Goal: Task Accomplishment & Management: Use online tool/utility

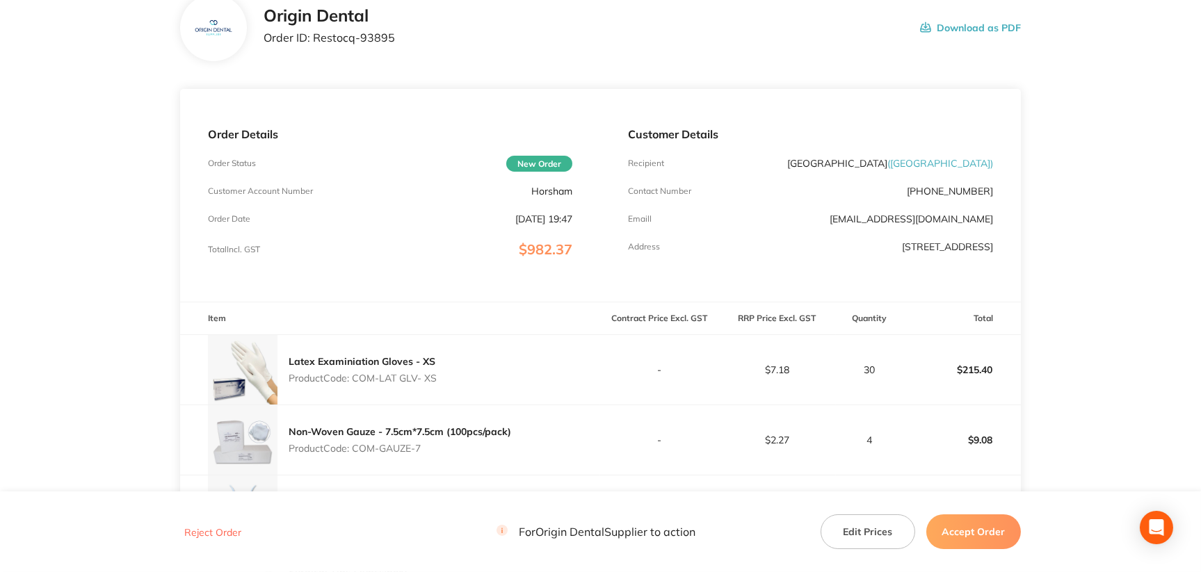
scroll to position [208, 0]
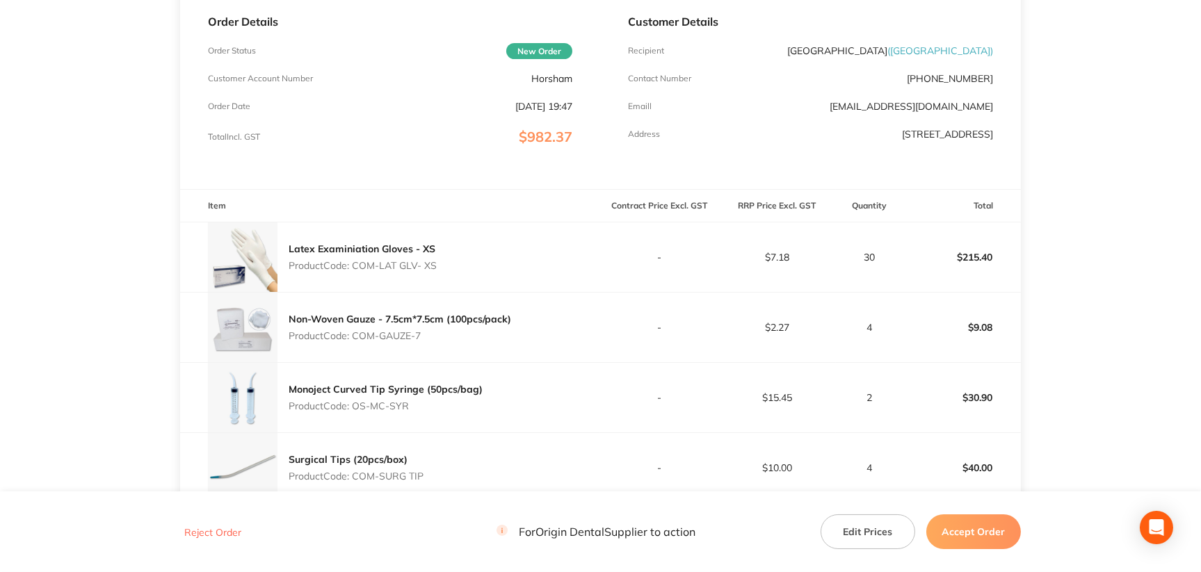
drag, startPoint x: 360, startPoint y: 268, endPoint x: 447, endPoint y: 266, distance: 87.7
click at [447, 266] on div "Latex Examiniation Gloves - XS Product Code: COM-LAT GLV- XS" at bounding box center [390, 258] width 420 height 70
copy p "COM-LAT GLV- XS"
drag, startPoint x: 355, startPoint y: 341, endPoint x: 422, endPoint y: 339, distance: 66.8
click at [422, 339] on p "Product Code: COM-GAUZE-7" at bounding box center [400, 335] width 223 height 11
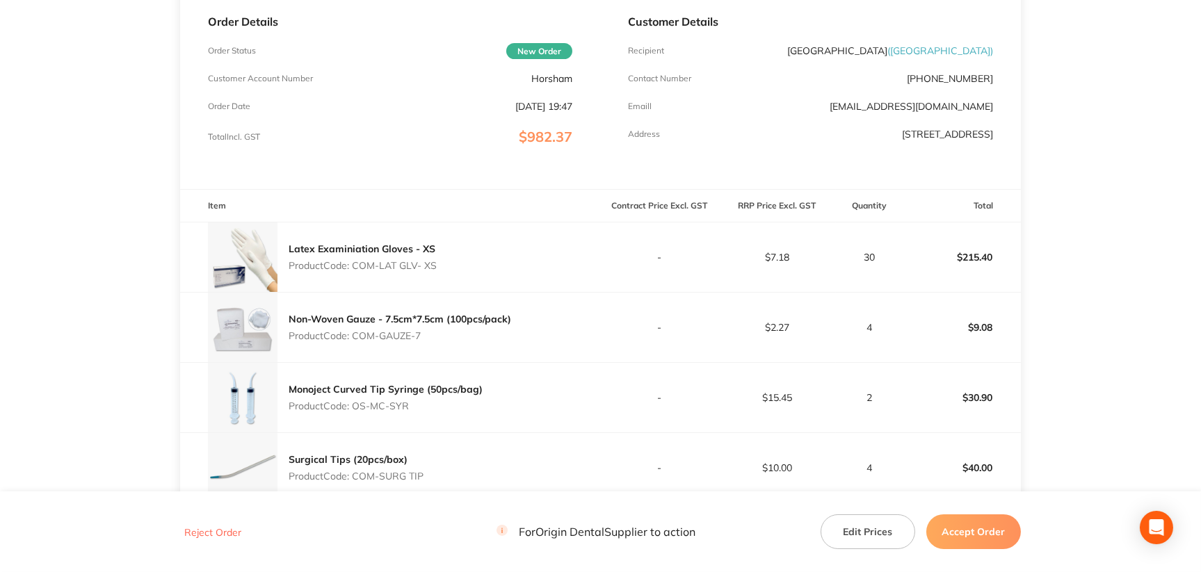
copy p "COM-GAUZE-7"
drag, startPoint x: 352, startPoint y: 413, endPoint x: 412, endPoint y: 411, distance: 59.9
click at [412, 411] on p "Product Code: OS-MC-SYR" at bounding box center [386, 406] width 194 height 11
copy p "OS-MC-SYR"
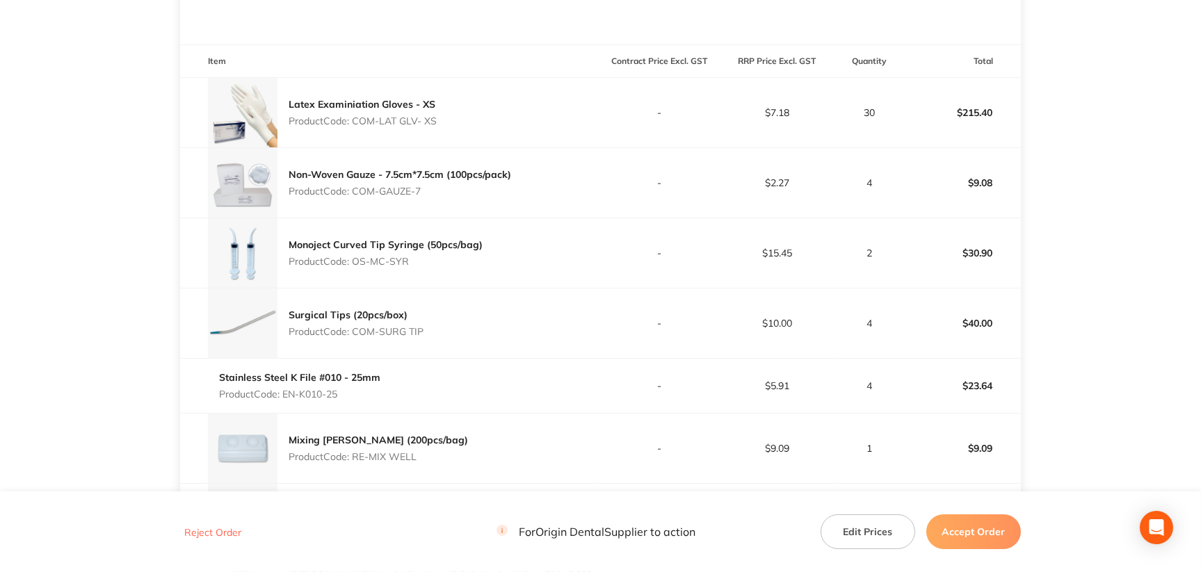
scroll to position [487, 0]
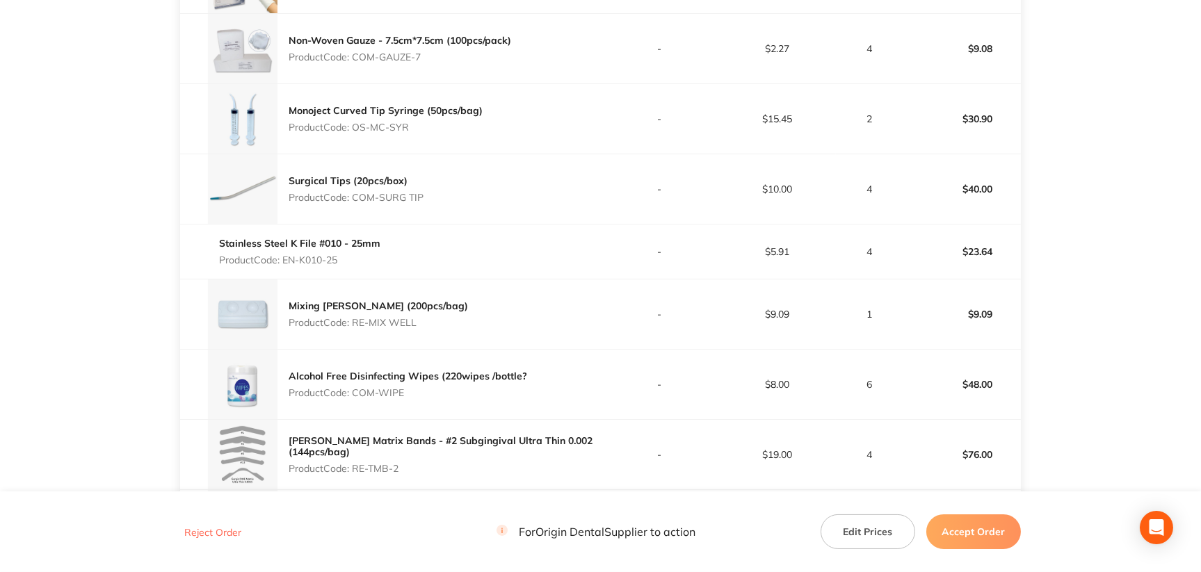
drag, startPoint x: 355, startPoint y: 204, endPoint x: 424, endPoint y: 201, distance: 68.2
click at [424, 201] on p "Product Code: COM-SURG TIP" at bounding box center [356, 197] width 135 height 11
copy p "COM-SURG TIP"
drag, startPoint x: 284, startPoint y: 266, endPoint x: 340, endPoint y: 265, distance: 56.3
click at [340, 265] on p "Product Code: EN-K010-25" at bounding box center [299, 260] width 161 height 11
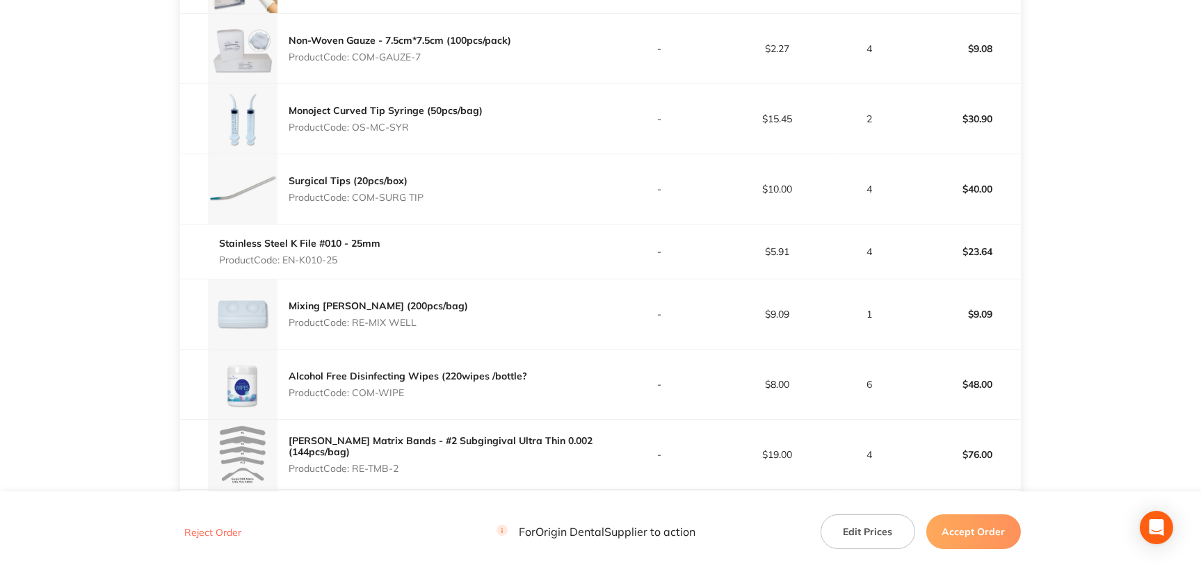
copy p "EN-K010-25"
drag, startPoint x: 354, startPoint y: 328, endPoint x: 417, endPoint y: 327, distance: 63.3
click at [417, 327] on div "Mixing [PERSON_NAME] (200pcs/bag) Product Code: RE-MIX WELL" at bounding box center [390, 315] width 420 height 70
copy p "RE-MIX WELL"
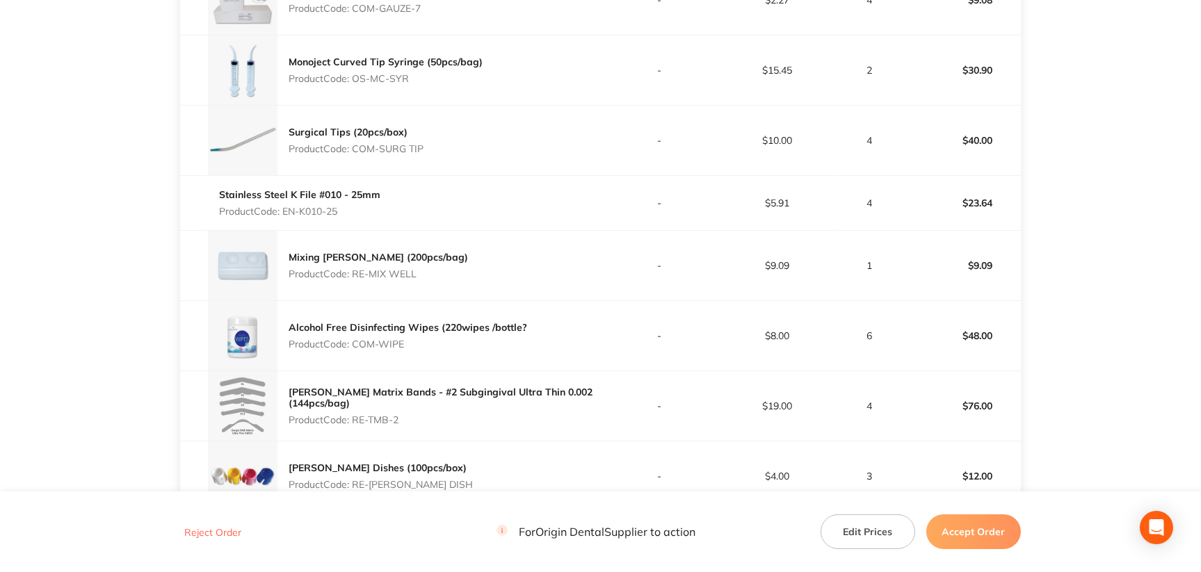
scroll to position [626, 0]
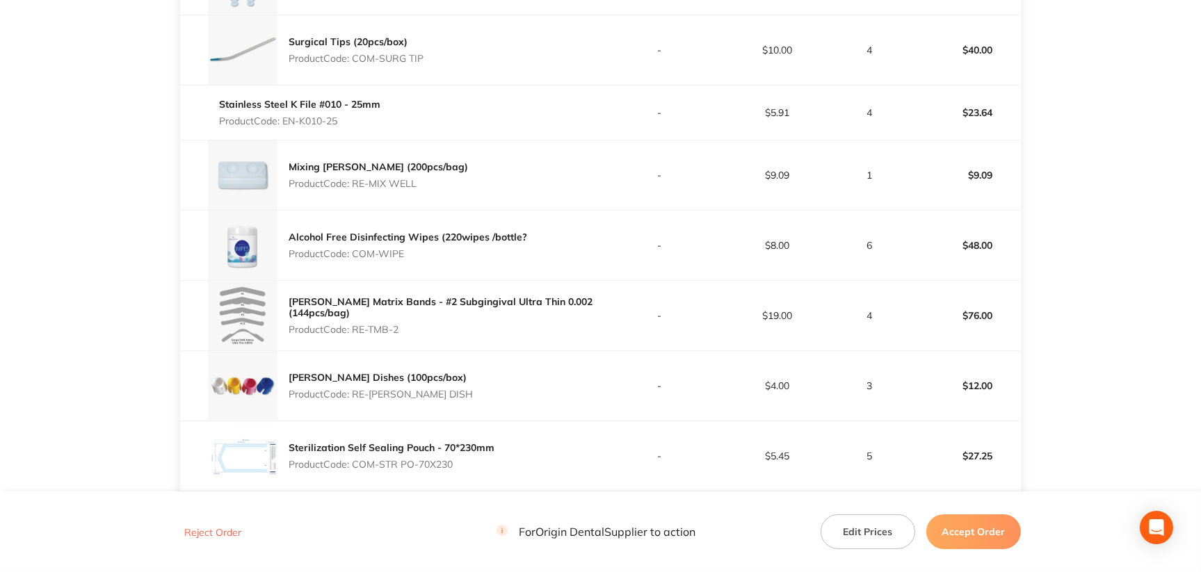
drag, startPoint x: 355, startPoint y: 257, endPoint x: 405, endPoint y: 259, distance: 49.4
click at [405, 259] on p "Product Code: COM-WIPE" at bounding box center [408, 253] width 239 height 11
copy p "COM-WIPE"
drag, startPoint x: 353, startPoint y: 335, endPoint x: 401, endPoint y: 330, distance: 47.5
click at [401, 330] on p "Product Code: RE-TMB-2" at bounding box center [445, 329] width 312 height 11
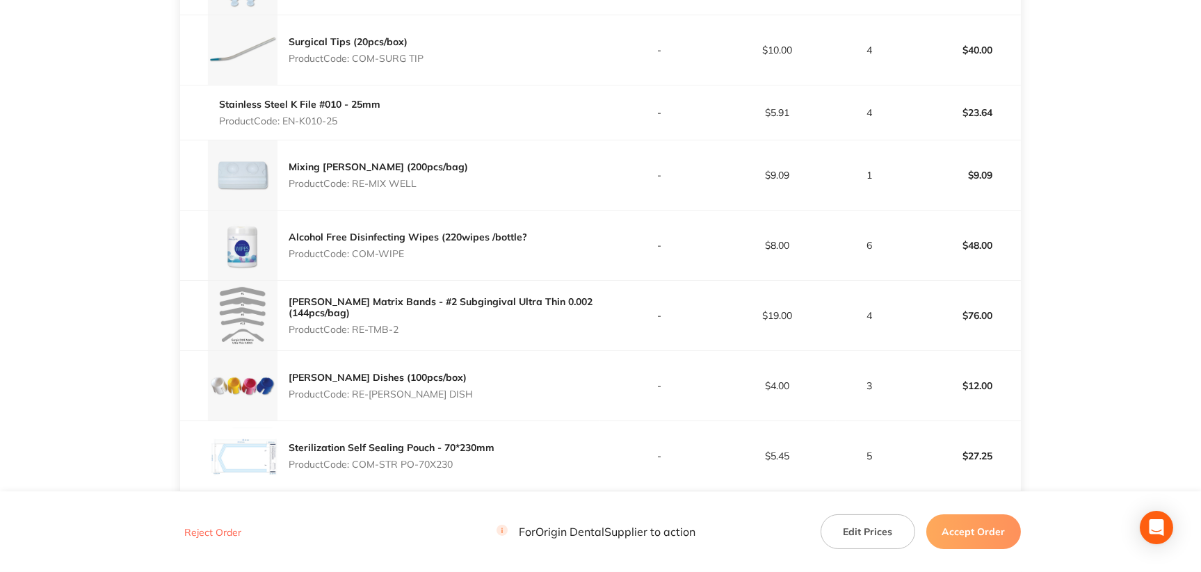
copy p "RE-TMB-2"
drag, startPoint x: 354, startPoint y: 397, endPoint x: 425, endPoint y: 398, distance: 70.9
click at [425, 398] on div "[PERSON_NAME] Dishes (100pcs/box) Product Code: RE-[PERSON_NAME] DISH" at bounding box center [390, 386] width 420 height 70
copy p "RE-[PERSON_NAME] DISH"
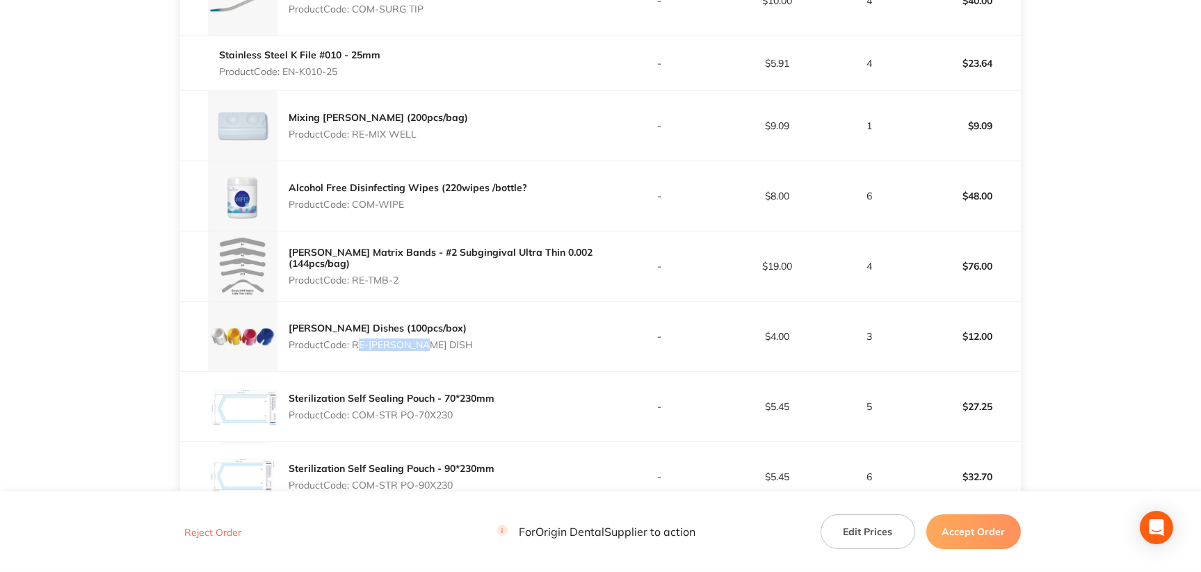
scroll to position [835, 0]
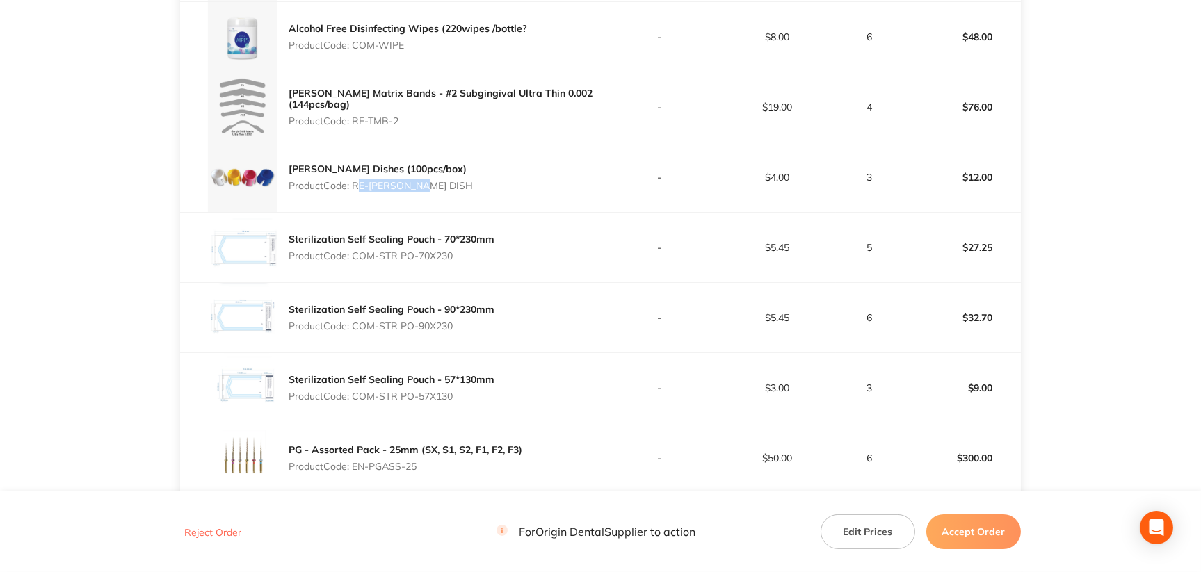
drag, startPoint x: 356, startPoint y: 260, endPoint x: 457, endPoint y: 261, distance: 100.9
click at [457, 261] on p "Product Code: COM-STR PO-70X230" at bounding box center [392, 255] width 206 height 11
copy p "COM-STR PO-70X230"
drag, startPoint x: 353, startPoint y: 329, endPoint x: 456, endPoint y: 328, distance: 102.3
click at [456, 328] on p "Product Code: COM-STR PO-90X230" at bounding box center [392, 326] width 206 height 11
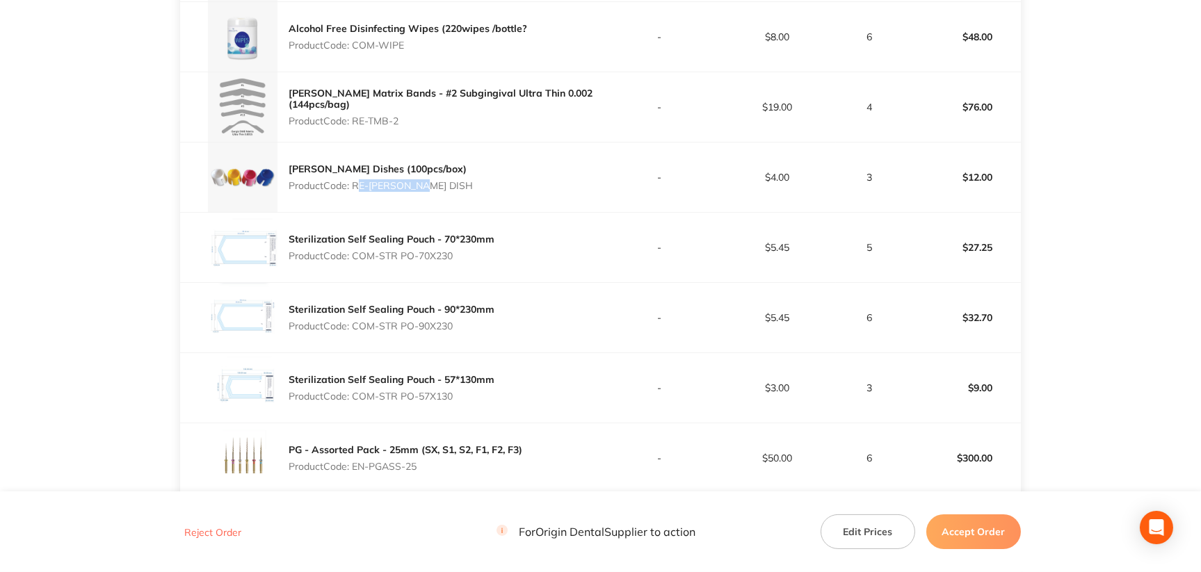
drag, startPoint x: 354, startPoint y: 399, endPoint x: 454, endPoint y: 401, distance: 100.2
click at [454, 401] on p "Product Code: COM-STR PO-57X130" at bounding box center [392, 396] width 206 height 11
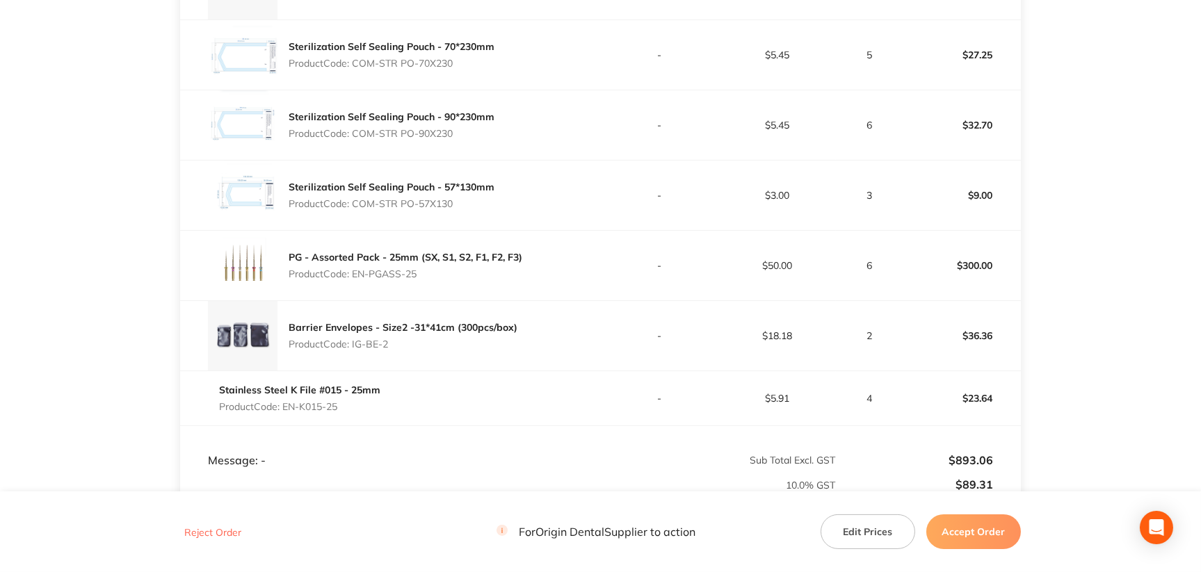
scroll to position [1043, 0]
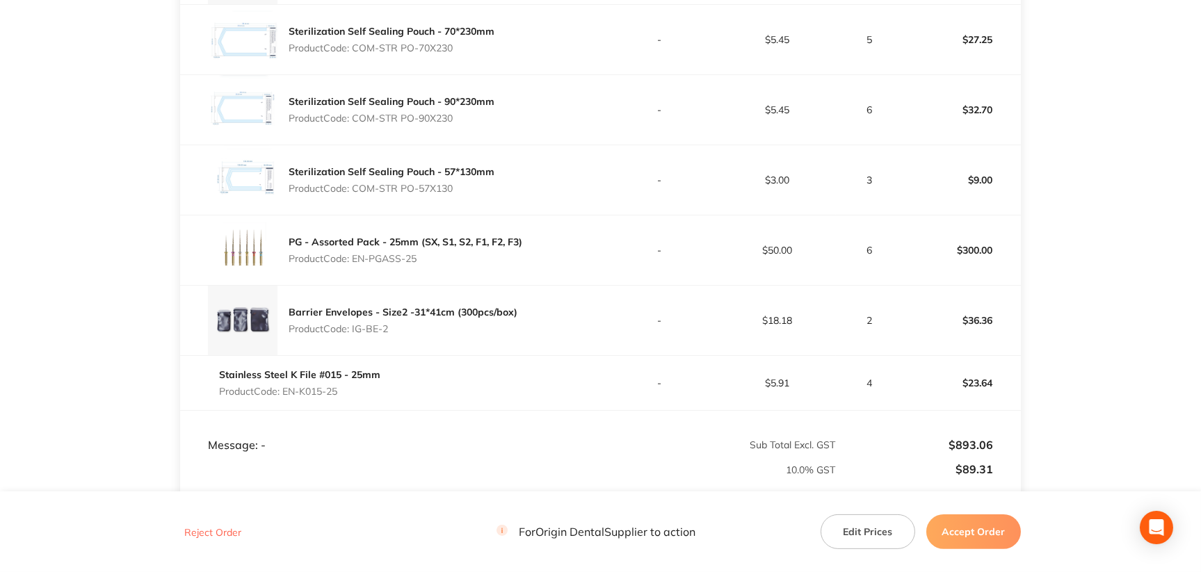
drag, startPoint x: 358, startPoint y: 262, endPoint x: 407, endPoint y: 260, distance: 49.4
click at [407, 260] on p "Product Code: EN-PGASS-25" at bounding box center [406, 258] width 234 height 11
drag, startPoint x: 354, startPoint y: 260, endPoint x: 424, endPoint y: 261, distance: 70.3
click at [424, 261] on p "Product Code: EN-PGASS-25" at bounding box center [406, 258] width 234 height 11
drag, startPoint x: 351, startPoint y: 334, endPoint x: 391, endPoint y: 332, distance: 40.4
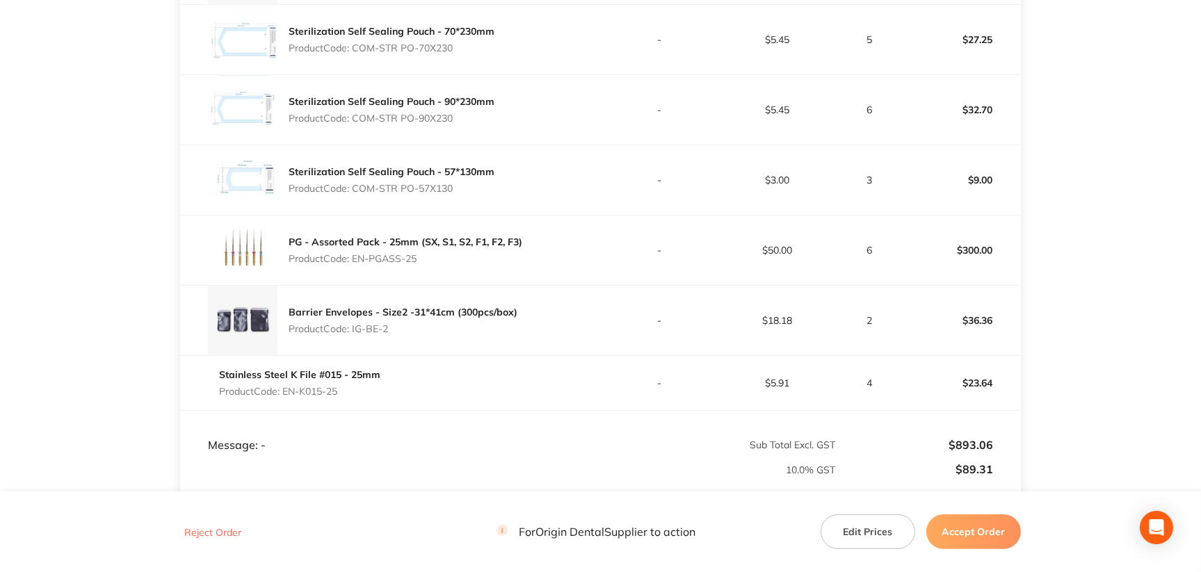
click at [391, 332] on p "Product Code: IG-BE-2" at bounding box center [403, 328] width 229 height 11
drag, startPoint x: 285, startPoint y: 395, endPoint x: 338, endPoint y: 395, distance: 52.9
click at [338, 395] on p "Product Code: EN-K015-25" at bounding box center [299, 391] width 161 height 11
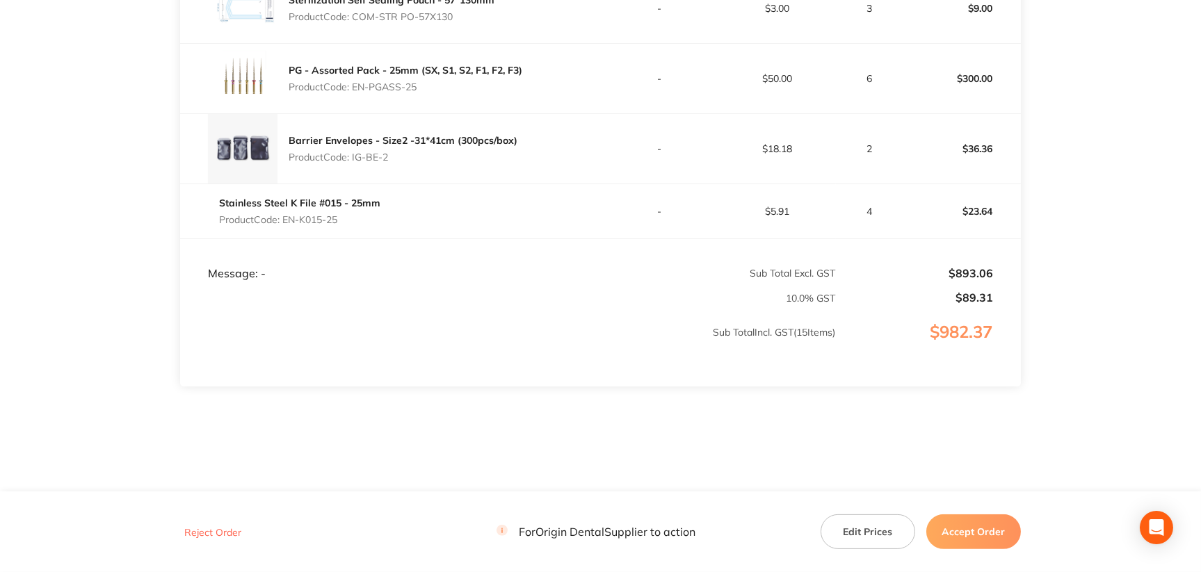
scroll to position [1224, 0]
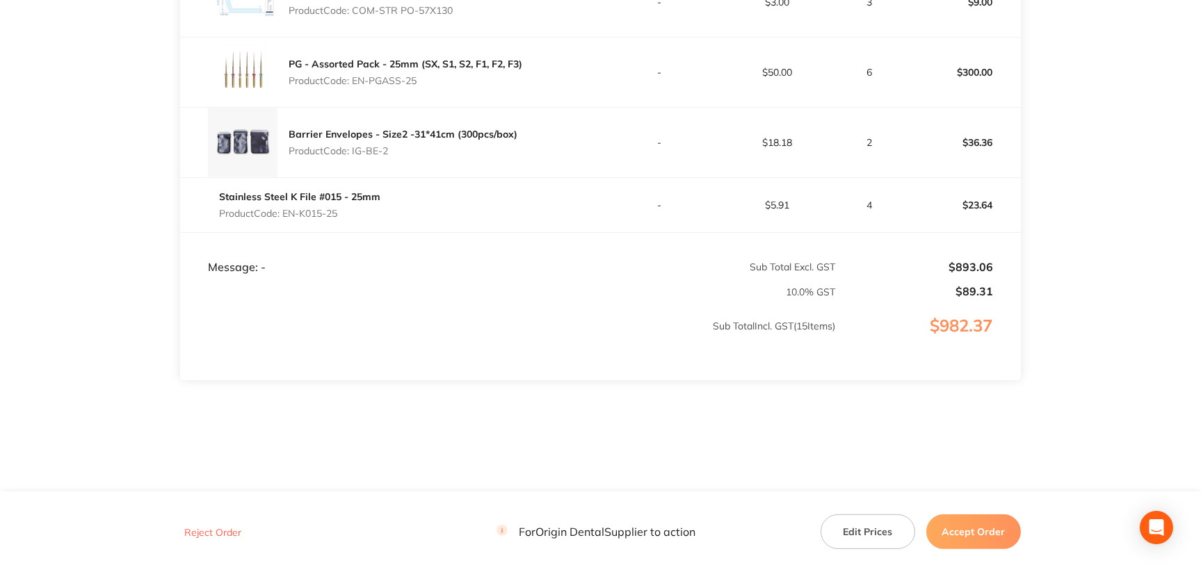
click at [994, 527] on button "Accept Order" at bounding box center [973, 532] width 95 height 35
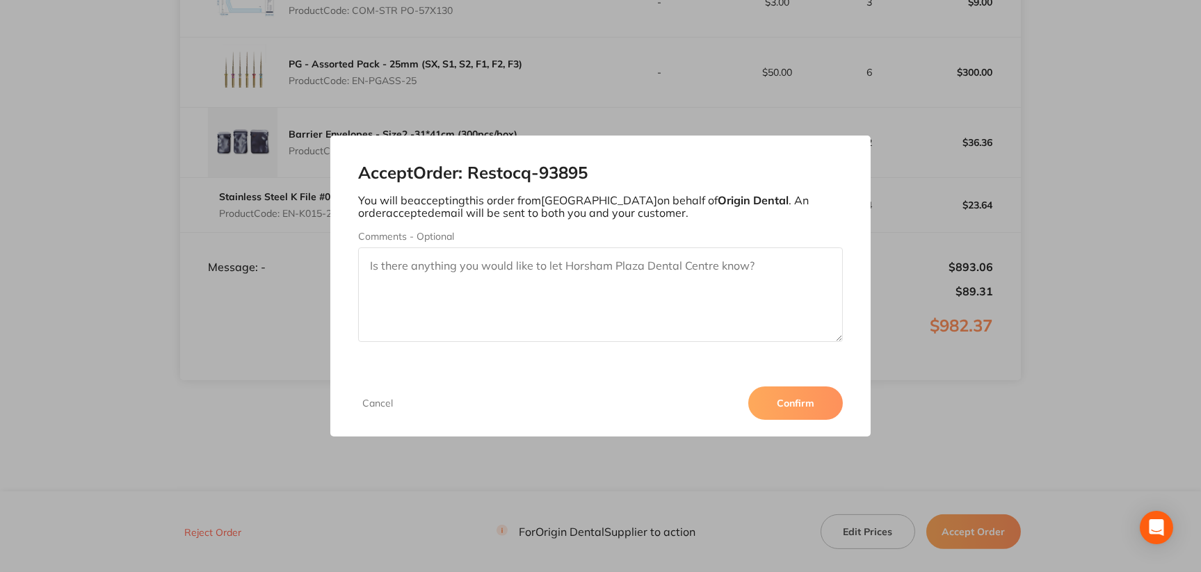
click at [641, 282] on textarea "Comments - Optional" at bounding box center [600, 295] width 485 height 95
paste textarea "SO-00001037"
type textarea "SO-00001037"
click at [801, 406] on button "Confirm" at bounding box center [795, 403] width 95 height 33
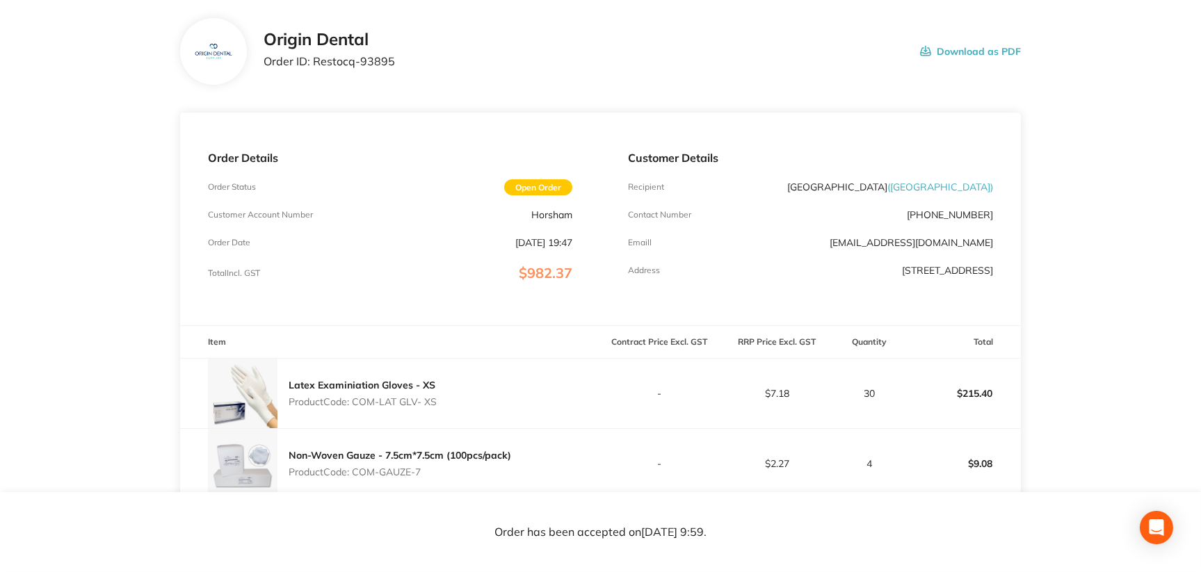
scroll to position [0, 0]
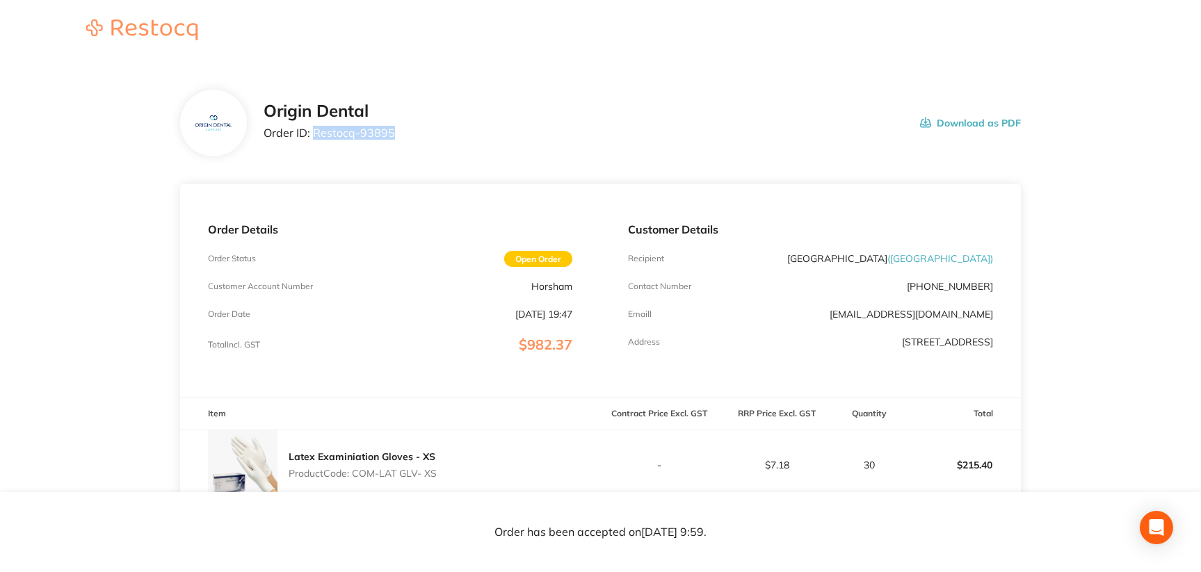
drag, startPoint x: 313, startPoint y: 131, endPoint x: 415, endPoint y: 127, distance: 101.6
click at [415, 127] on div "Origin Dental Order ID: Restocq- 93895 Download as PDF" at bounding box center [642, 123] width 757 height 43
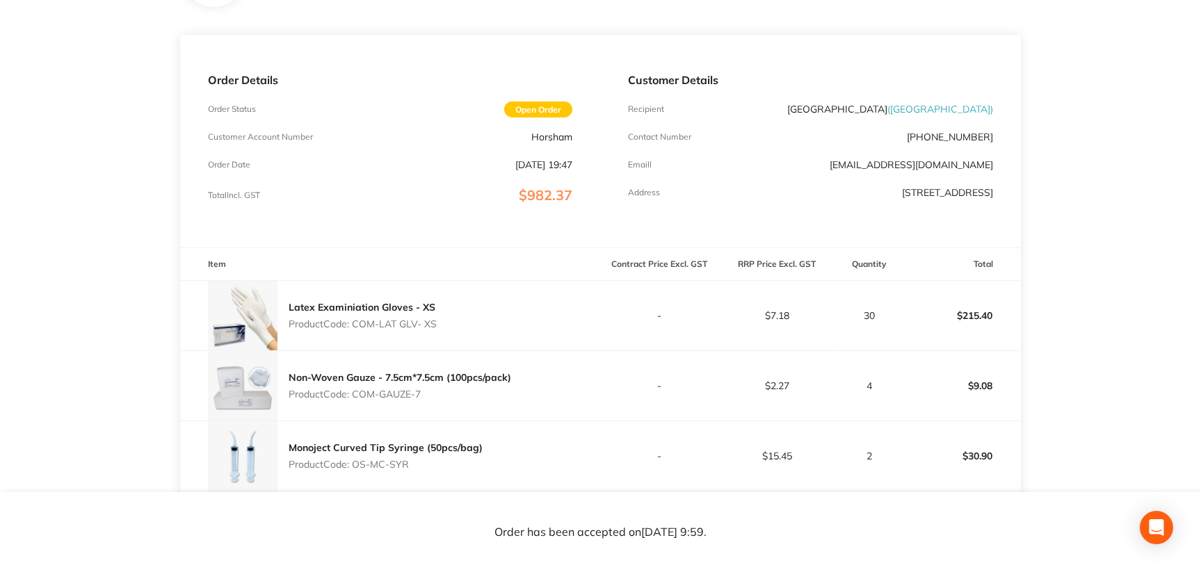
scroll to position [278, 0]
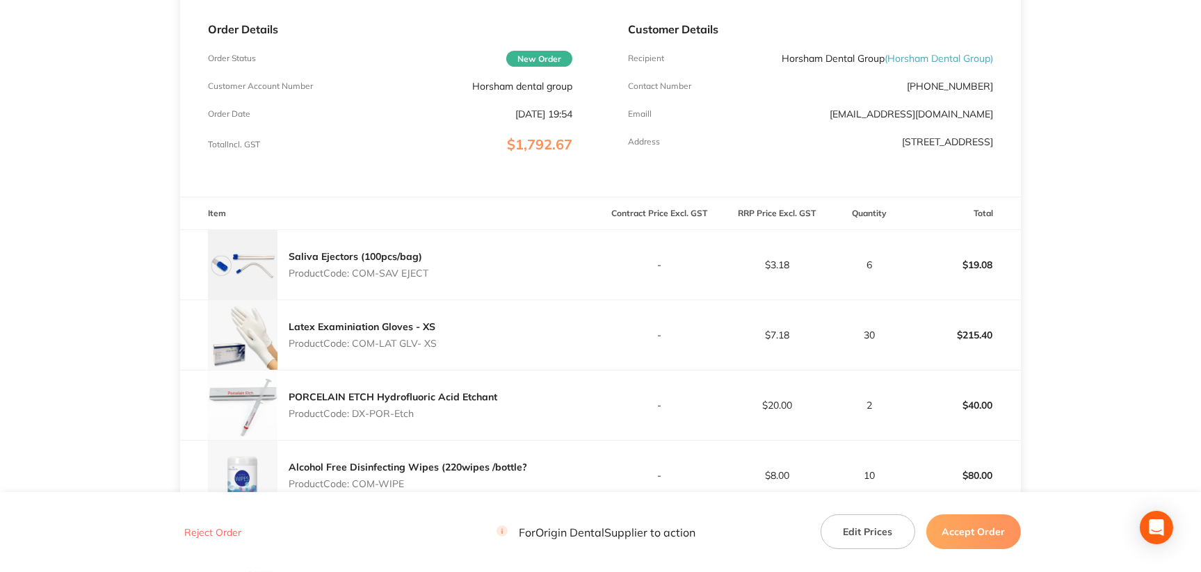
scroll to position [208, 0]
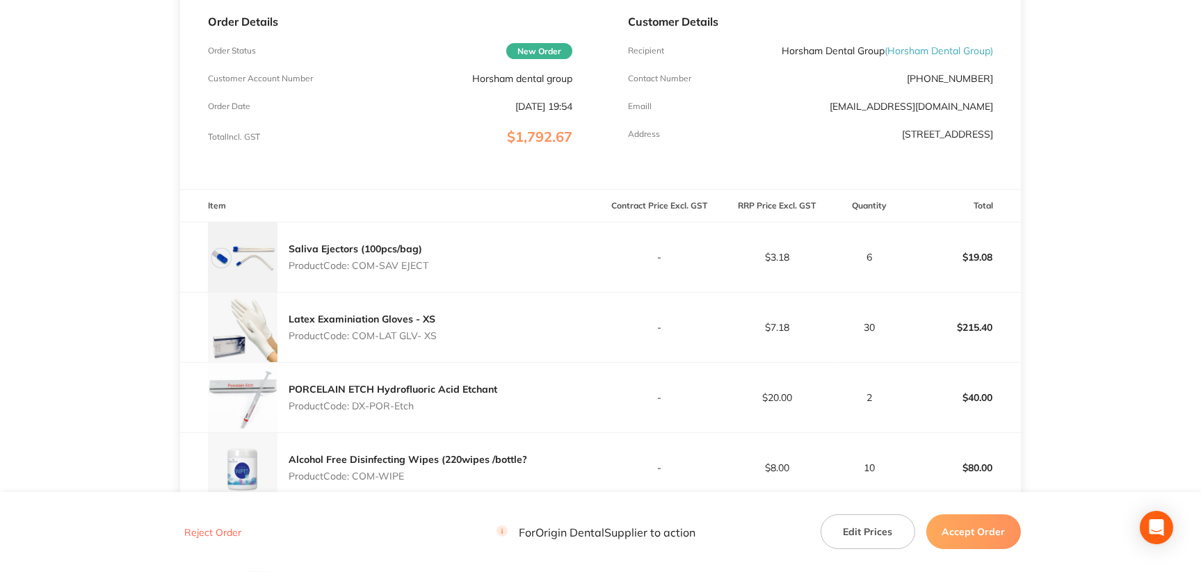
drag, startPoint x: 354, startPoint y: 263, endPoint x: 430, endPoint y: 265, distance: 75.8
click at [430, 265] on div "Saliva Ejectors (100pcs/bag) Product Code: COM-SAV EJECT" at bounding box center [390, 258] width 420 height 70
copy p "COM-SAV EJECT"
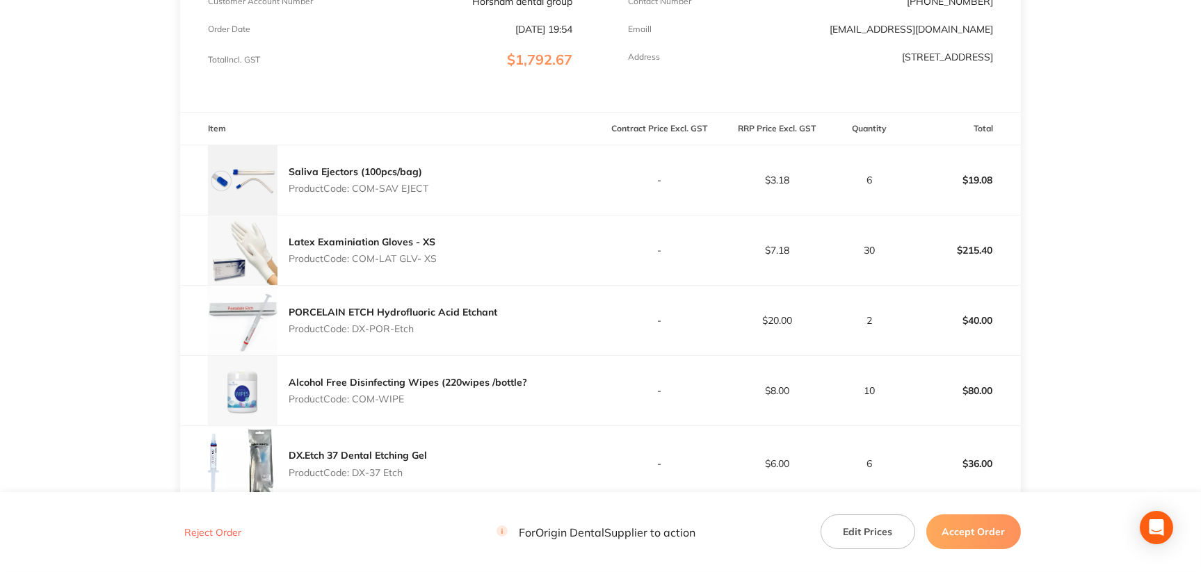
scroll to position [347, 0]
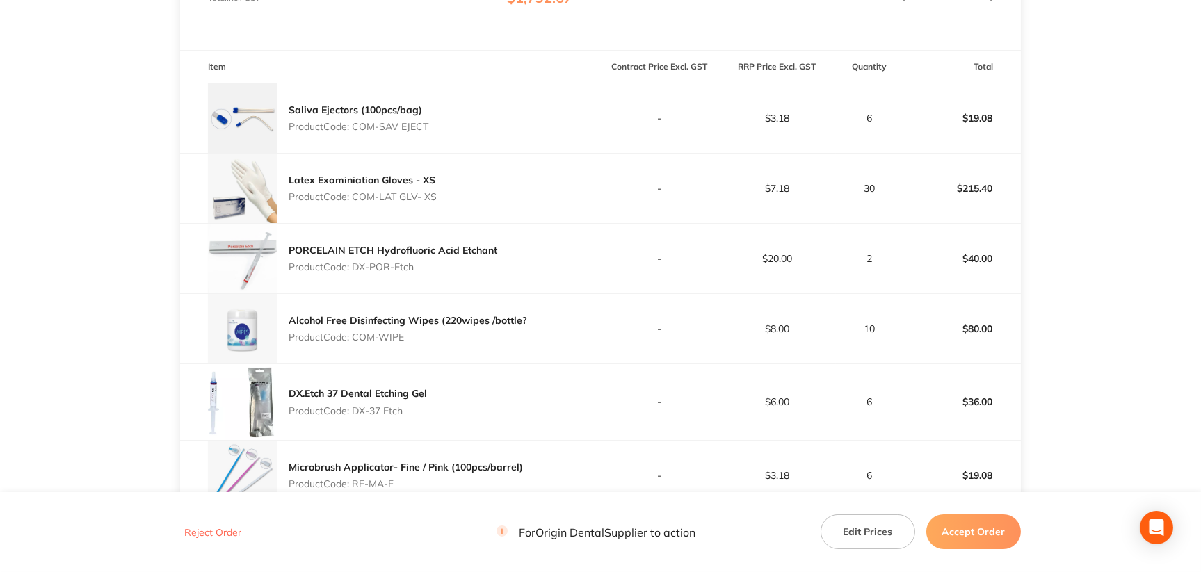
drag, startPoint x: 353, startPoint y: 194, endPoint x: 437, endPoint y: 195, distance: 83.5
click at [437, 195] on p "Product Code: COM-LAT GLV- XS" at bounding box center [363, 196] width 148 height 11
copy p "COM-LAT GLV- XS"
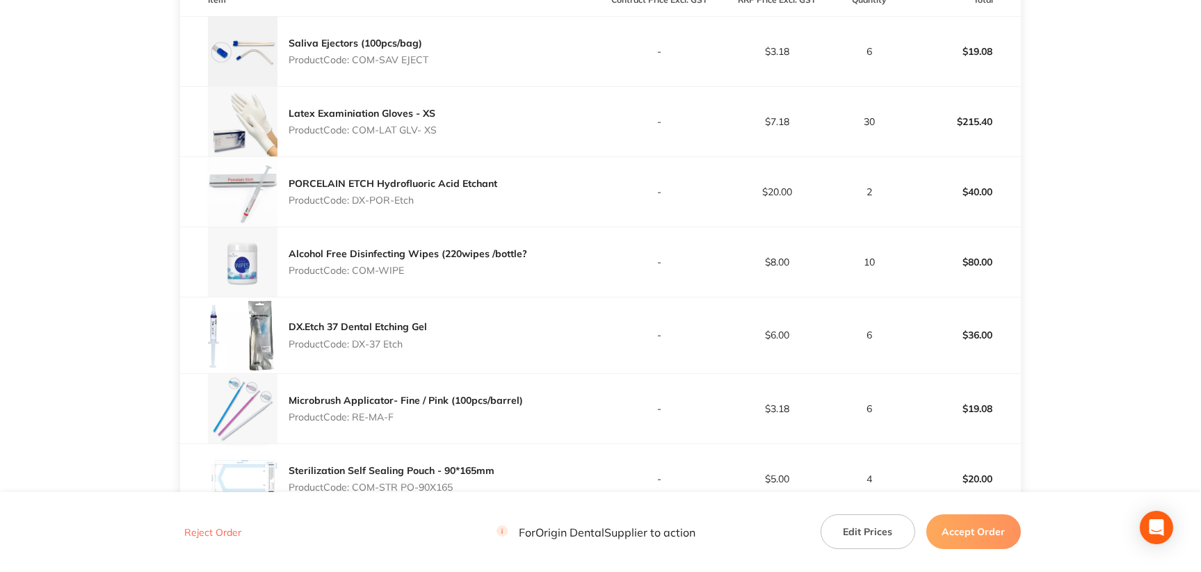
scroll to position [417, 0]
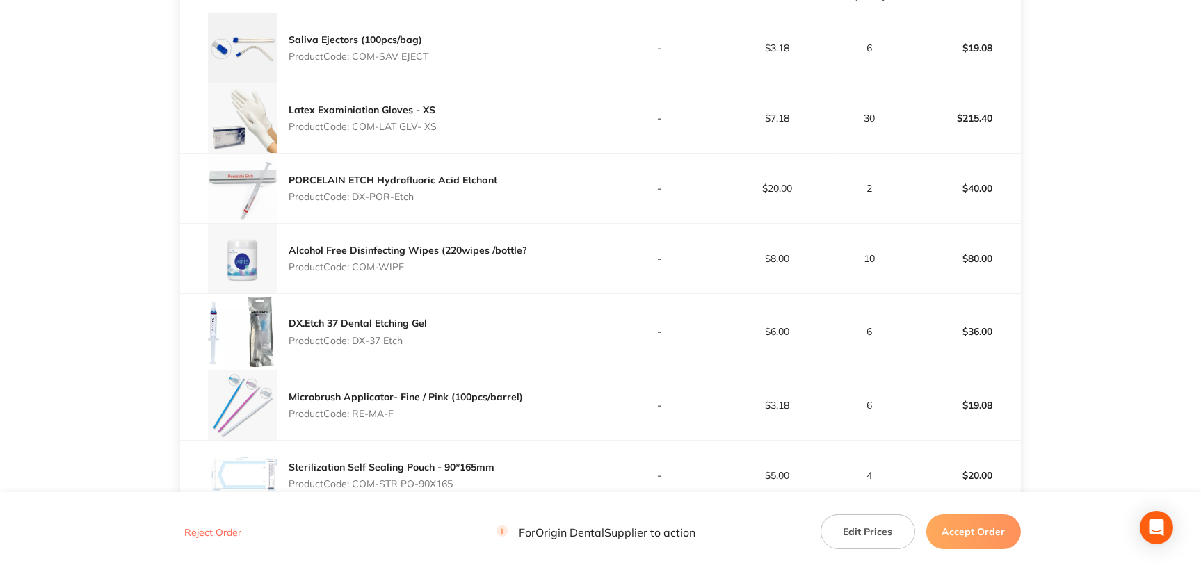
drag, startPoint x: 351, startPoint y: 195, endPoint x: 415, endPoint y: 193, distance: 64.0
click at [415, 193] on p "Product Code: DX-POR-Etch" at bounding box center [393, 196] width 209 height 11
copy p "DX-POR-Etch"
drag, startPoint x: 355, startPoint y: 265, endPoint x: 414, endPoint y: 268, distance: 59.2
click at [414, 268] on p "Product Code: COM-WIPE" at bounding box center [408, 267] width 239 height 11
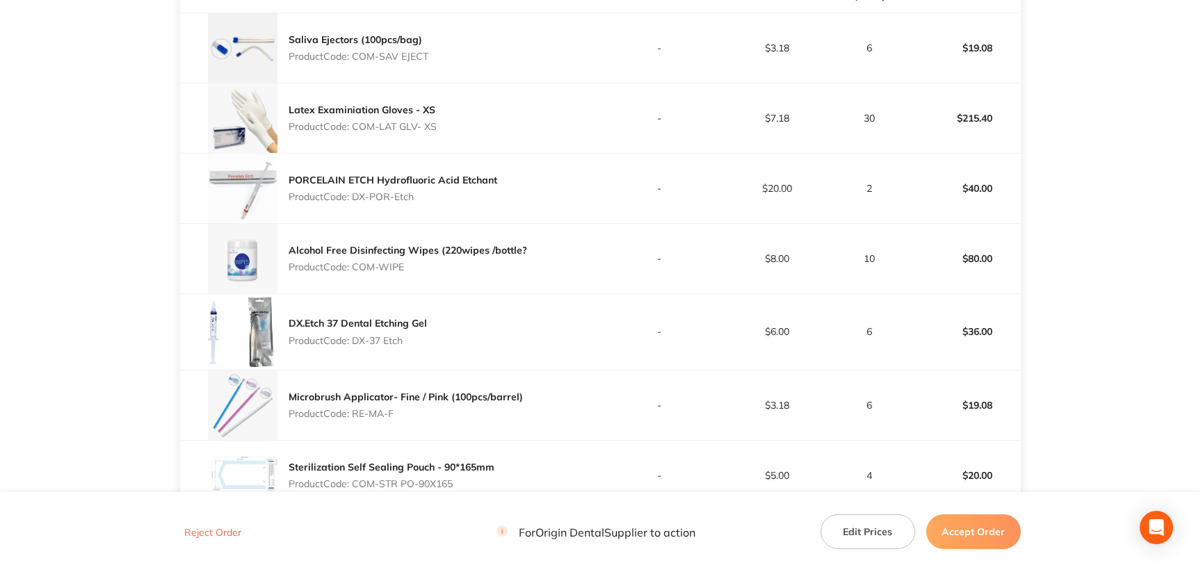
copy p "COM-WIPE"
drag, startPoint x: 355, startPoint y: 339, endPoint x: 403, endPoint y: 339, distance: 48.0
click at [403, 339] on p "Product Code: DX-37 Etch" at bounding box center [358, 340] width 138 height 11
copy p "DX-37 Etch"
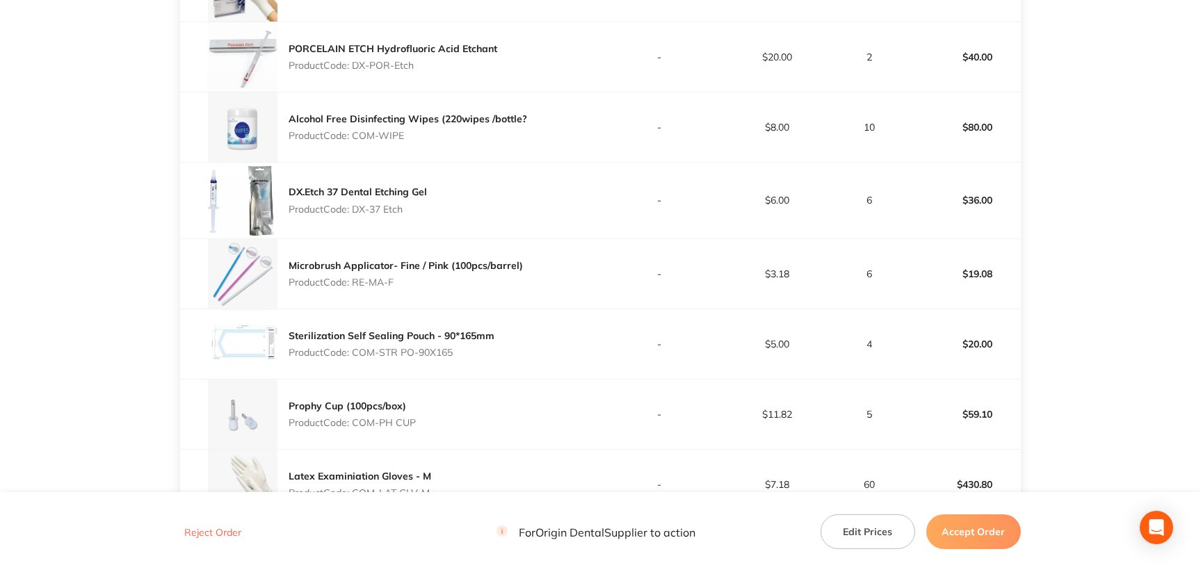
scroll to position [556, 0]
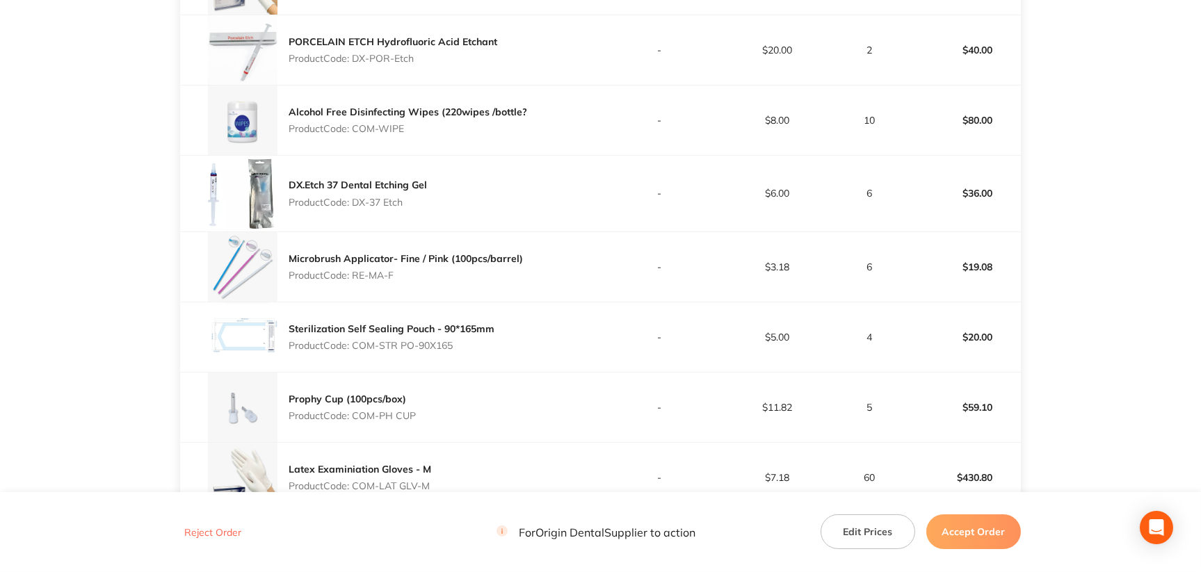
drag, startPoint x: 354, startPoint y: 275, endPoint x: 398, endPoint y: 275, distance: 43.8
click at [398, 275] on p "Product Code: RE-MA-F" at bounding box center [406, 275] width 234 height 11
copy p "RE-MA-F"
drag, startPoint x: 352, startPoint y: 342, endPoint x: 453, endPoint y: 342, distance: 100.9
click at [453, 342] on p "Product Code: COM-STR PO-90X165" at bounding box center [392, 345] width 206 height 11
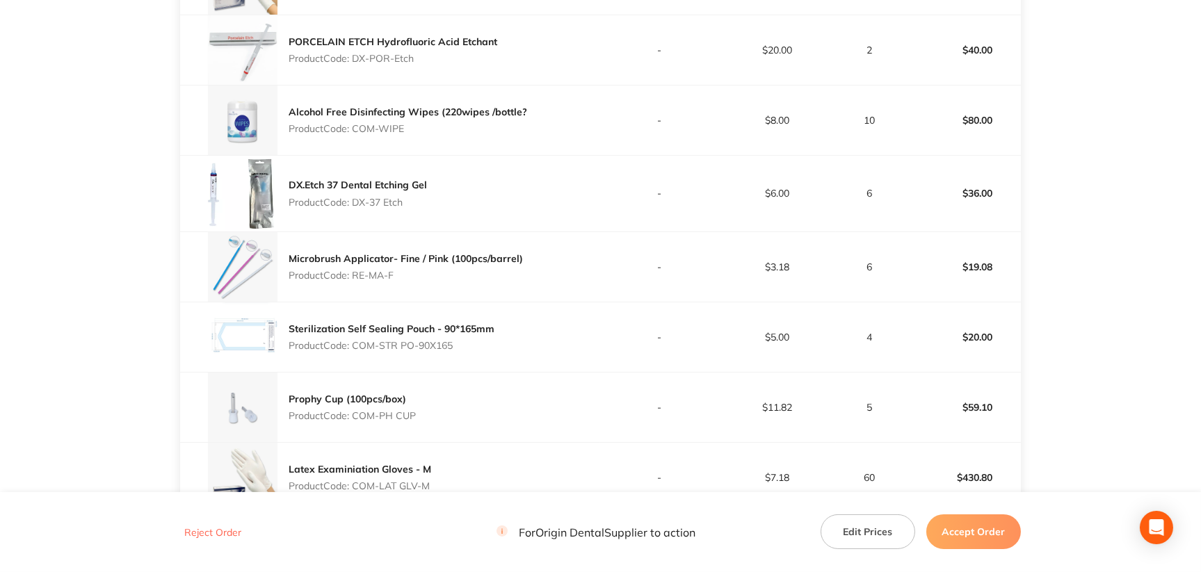
copy p "COM-STR PO-90X165"
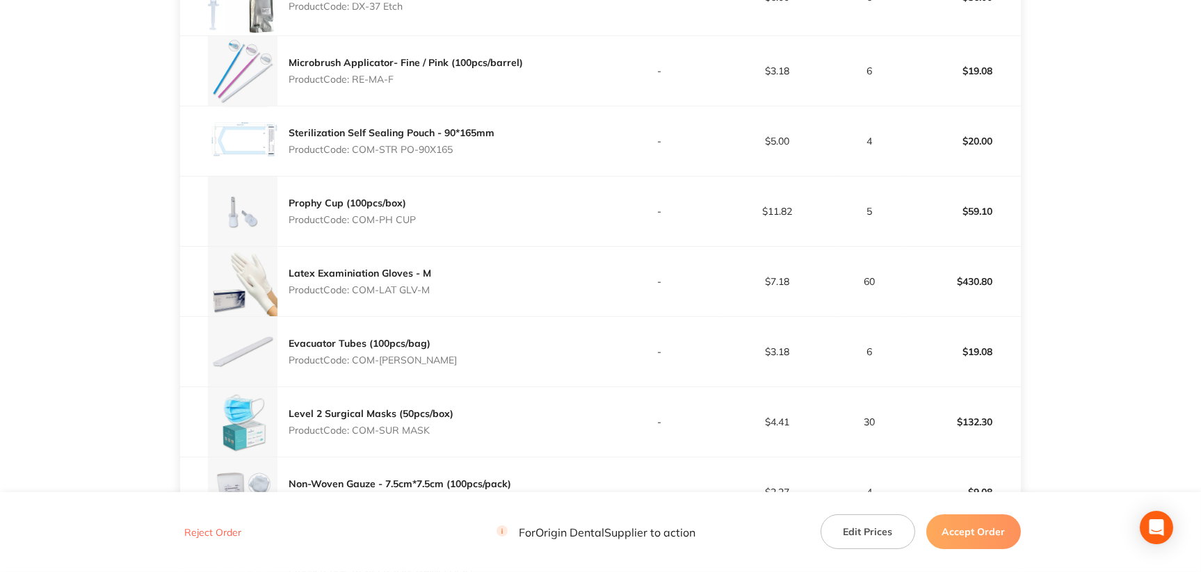
scroll to position [765, 0]
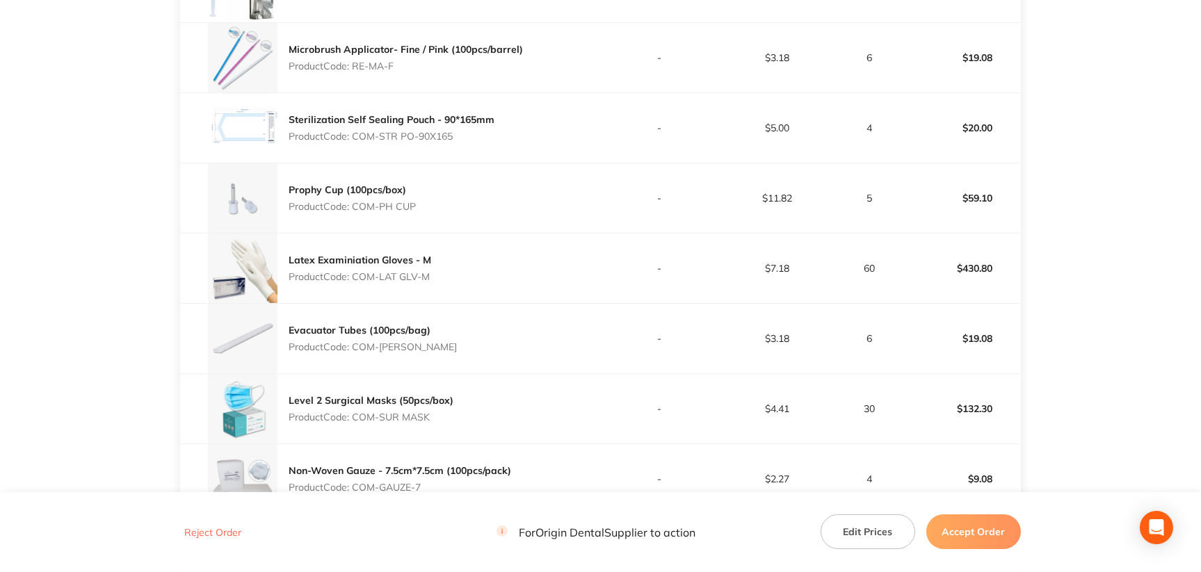
drag, startPoint x: 355, startPoint y: 204, endPoint x: 415, endPoint y: 203, distance: 60.5
click at [415, 203] on p "Product Code: COM-PH CUP" at bounding box center [352, 206] width 127 height 11
copy p "COM-PH CUP"
drag, startPoint x: 353, startPoint y: 275, endPoint x: 427, endPoint y: 272, distance: 74.5
click at [427, 272] on p "Product Code: COM-LAT GLV-M" at bounding box center [360, 276] width 143 height 11
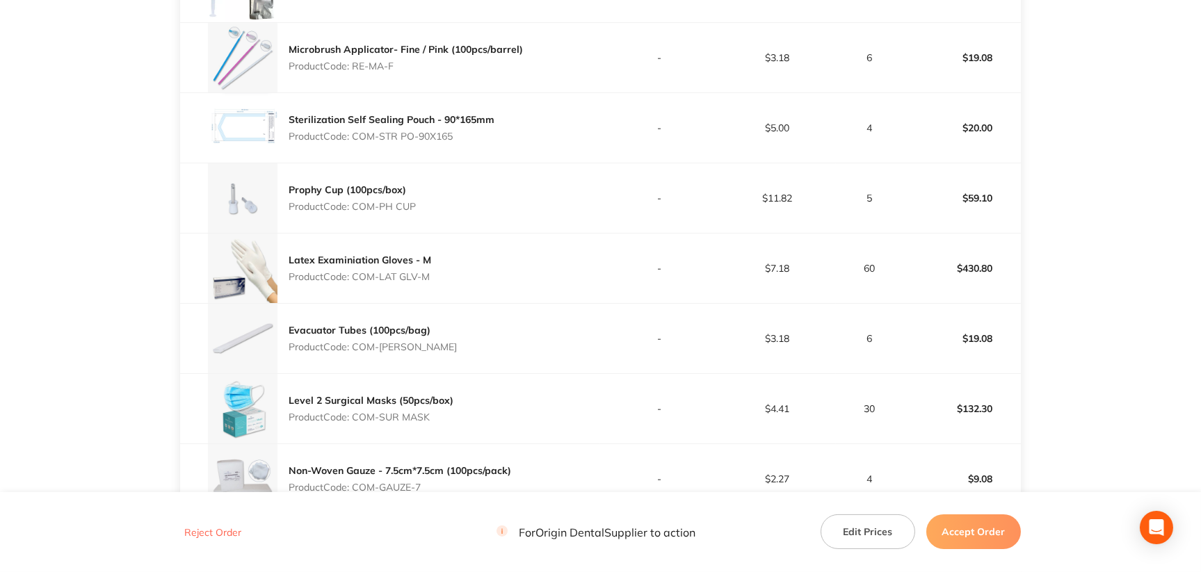
copy p "COM-LAT GLV-M"
drag, startPoint x: 352, startPoint y: 344, endPoint x: 435, endPoint y: 344, distance: 82.8
click at [435, 344] on div "Evacuator Tubes (100pcs/bag) Product Code: COM-EVACU TIP" at bounding box center [390, 339] width 420 height 70
copy p "COM-[PERSON_NAME]"
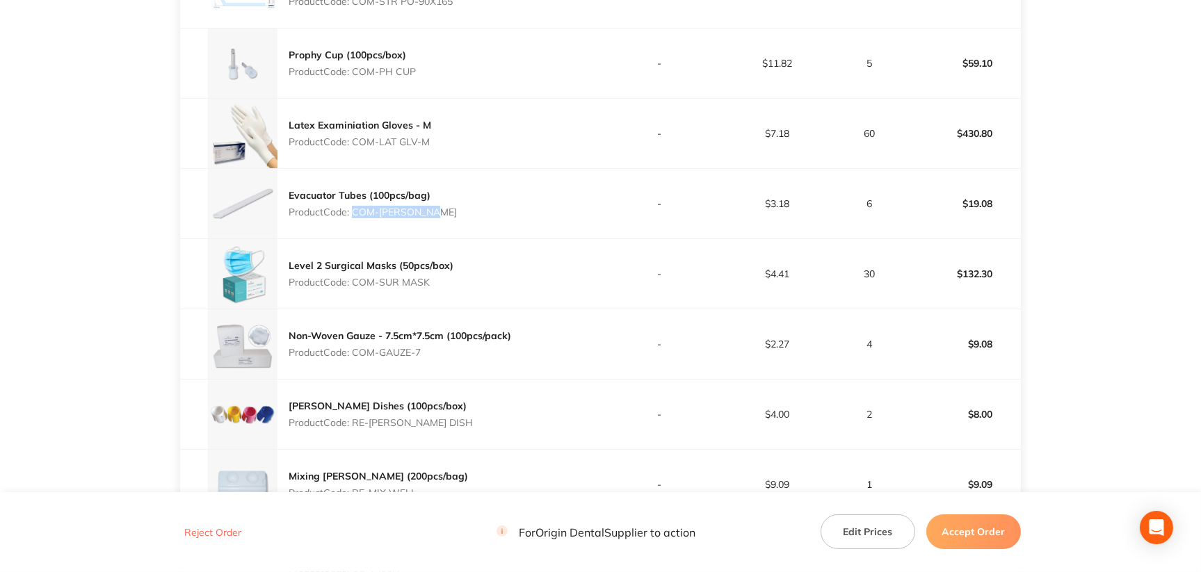
scroll to position [904, 0]
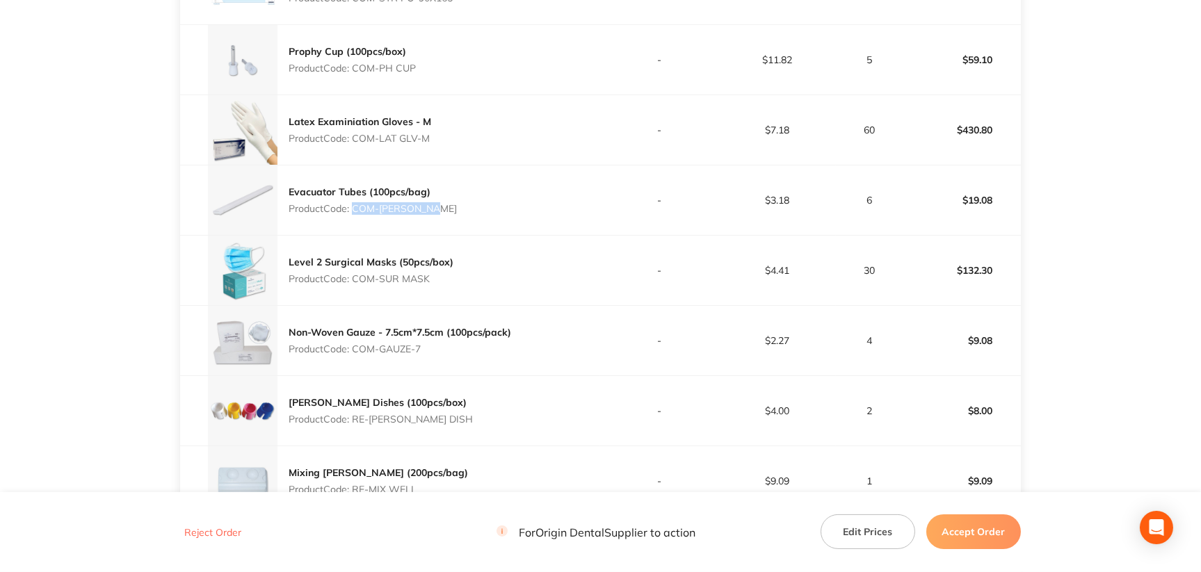
drag, startPoint x: 353, startPoint y: 279, endPoint x: 430, endPoint y: 275, distance: 77.3
click at [430, 275] on p "Product Code: COM-SUR MASK" at bounding box center [371, 278] width 165 height 11
drag, startPoint x: 353, startPoint y: 346, endPoint x: 424, endPoint y: 342, distance: 71.1
click at [424, 344] on p "Product Code: COM-GAUZE-7" at bounding box center [400, 349] width 223 height 11
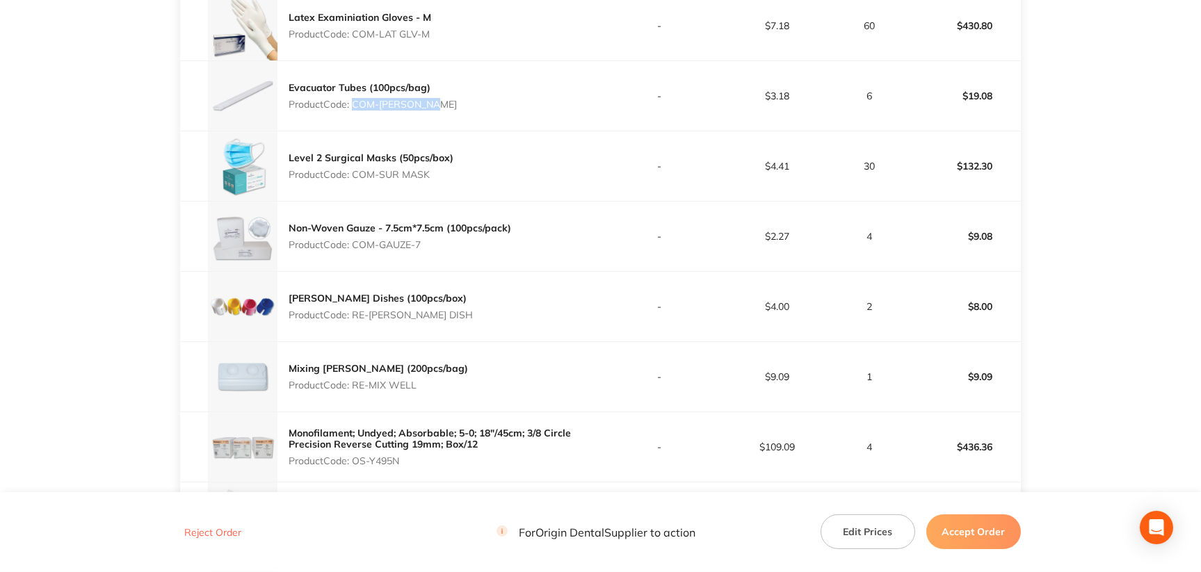
scroll to position [1043, 0]
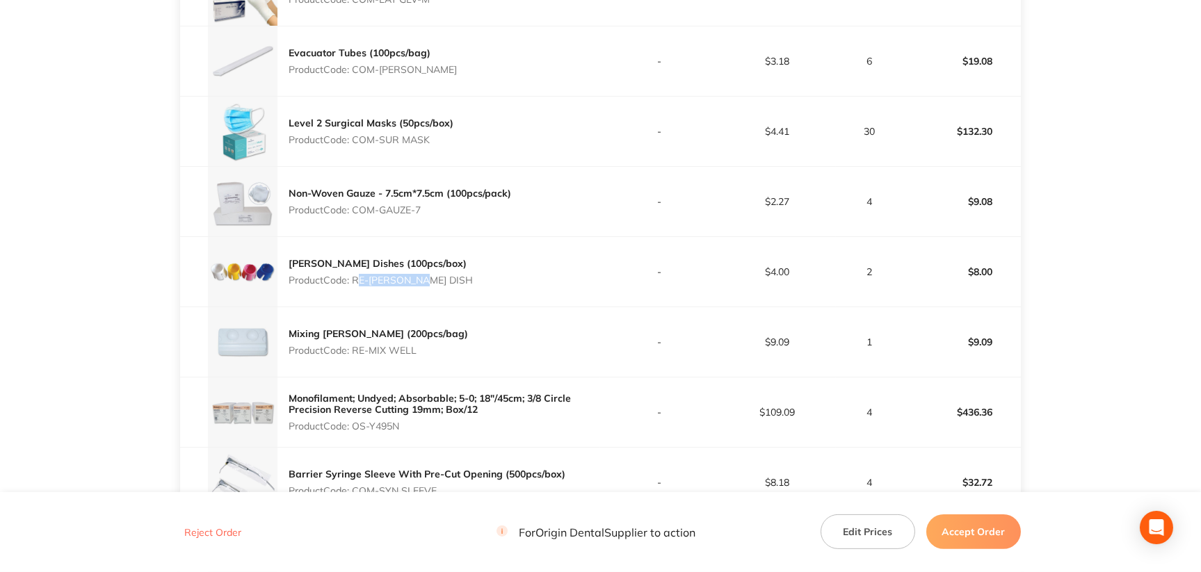
drag, startPoint x: 355, startPoint y: 277, endPoint x: 420, endPoint y: 270, distance: 65.8
click at [420, 270] on div "[PERSON_NAME] Dishes (100pcs/box) Product Code: RE-[PERSON_NAME] DISH" at bounding box center [381, 271] width 184 height 39
drag, startPoint x: 354, startPoint y: 348, endPoint x: 416, endPoint y: 348, distance: 61.9
click at [416, 348] on p "Product Code: RE-MIX WELL" at bounding box center [378, 350] width 179 height 11
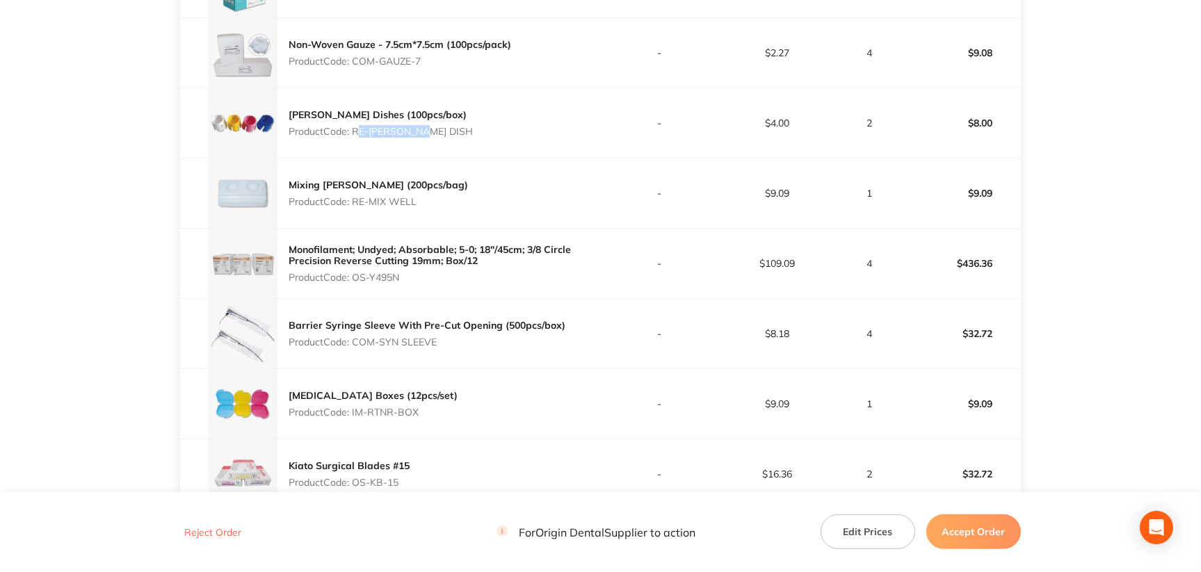
scroll to position [1322, 0]
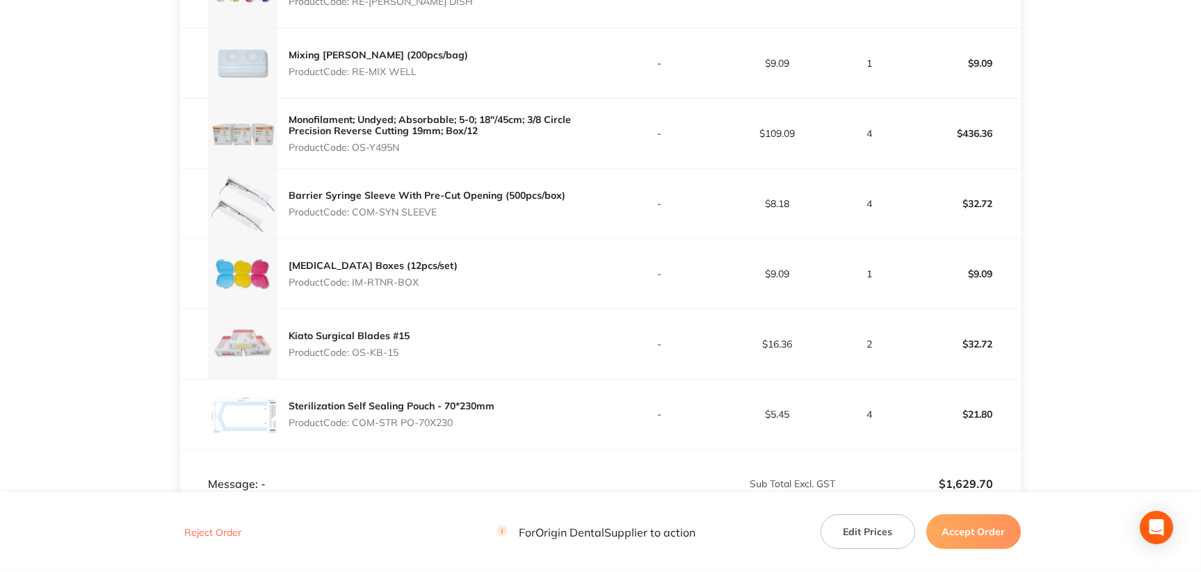
click at [384, 147] on p "Product Code: OS-Y495N" at bounding box center [445, 147] width 312 height 11
drag, startPoint x: 352, startPoint y: 209, endPoint x: 435, endPoint y: 207, distance: 83.5
click at [435, 207] on p "Product Code: COM-SYN SLEEVE" at bounding box center [427, 212] width 277 height 11
drag, startPoint x: 370, startPoint y: 281, endPoint x: 422, endPoint y: 278, distance: 52.3
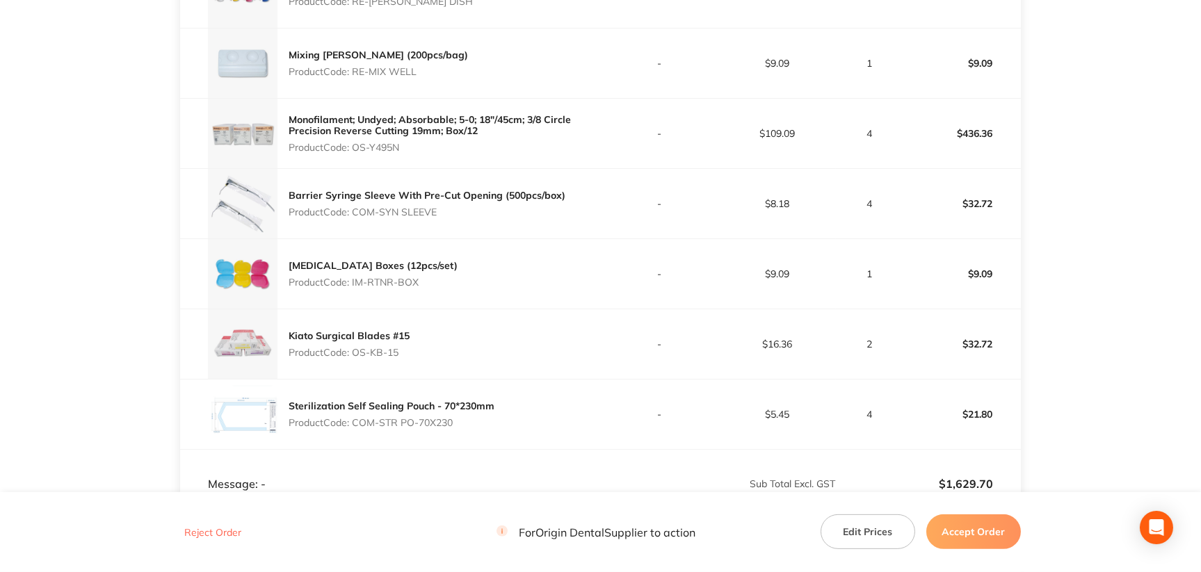
click at [422, 278] on div "[MEDICAL_DATA] Boxes (12pcs/set) Product Code: IM-RTNR-BOX" at bounding box center [390, 274] width 420 height 70
click at [376, 350] on p "Product Code: OS-KB-15" at bounding box center [349, 352] width 121 height 11
drag, startPoint x: 355, startPoint y: 350, endPoint x: 403, endPoint y: 351, distance: 48.0
click at [403, 351] on p "Product Code: OS-KB-15" at bounding box center [349, 352] width 121 height 11
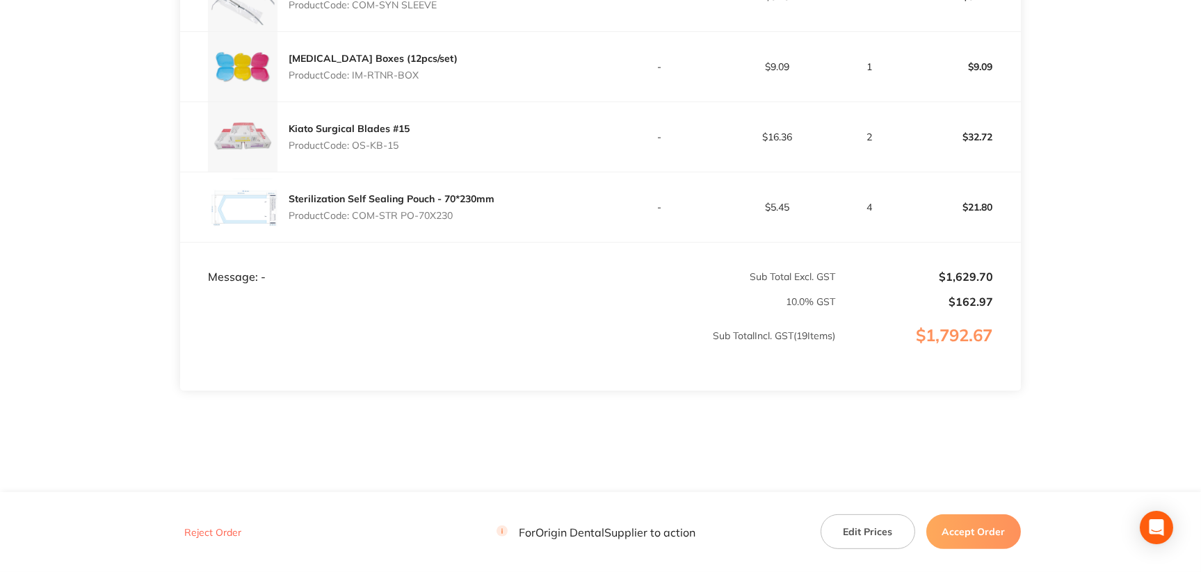
scroll to position [1530, 0]
drag, startPoint x: 381, startPoint y: 211, endPoint x: 453, endPoint y: 212, distance: 71.7
click at [453, 212] on p "Product Code: COM-STR PO-70X230" at bounding box center [392, 214] width 206 height 11
click at [1000, 531] on button "Accept Order" at bounding box center [973, 532] width 95 height 35
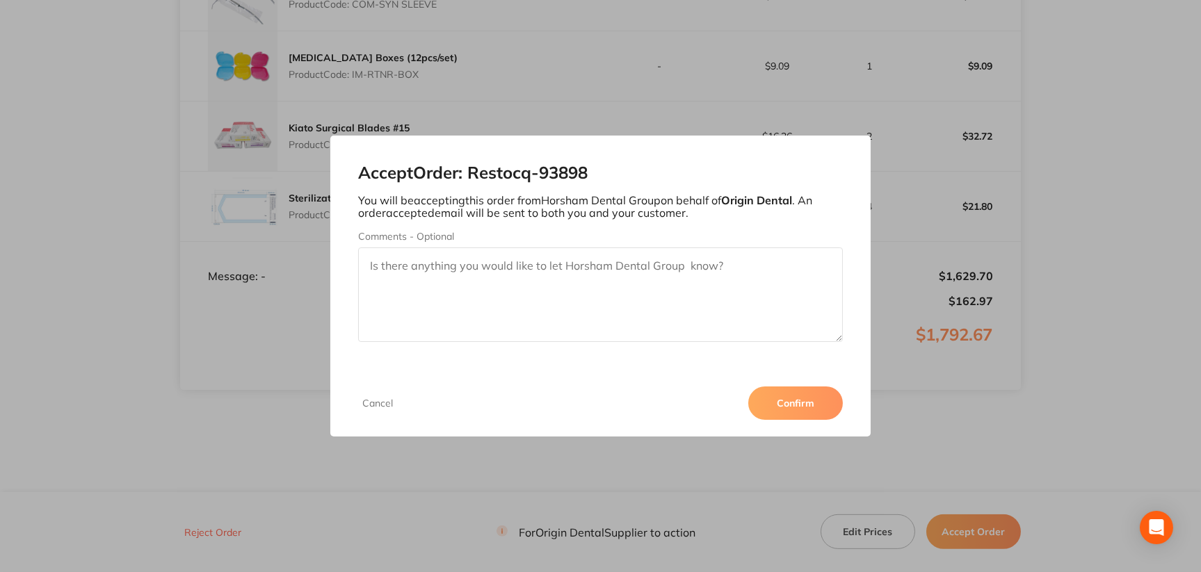
click at [548, 291] on textarea "Comments - Optional" at bounding box center [600, 295] width 485 height 95
paste textarea "SO-00001038"
type textarea "SO-00001038"
drag, startPoint x: 477, startPoint y: 174, endPoint x: 595, endPoint y: 169, distance: 117.6
click at [595, 169] on h2 "Accept Order: Restocq- 93898" at bounding box center [600, 172] width 485 height 19
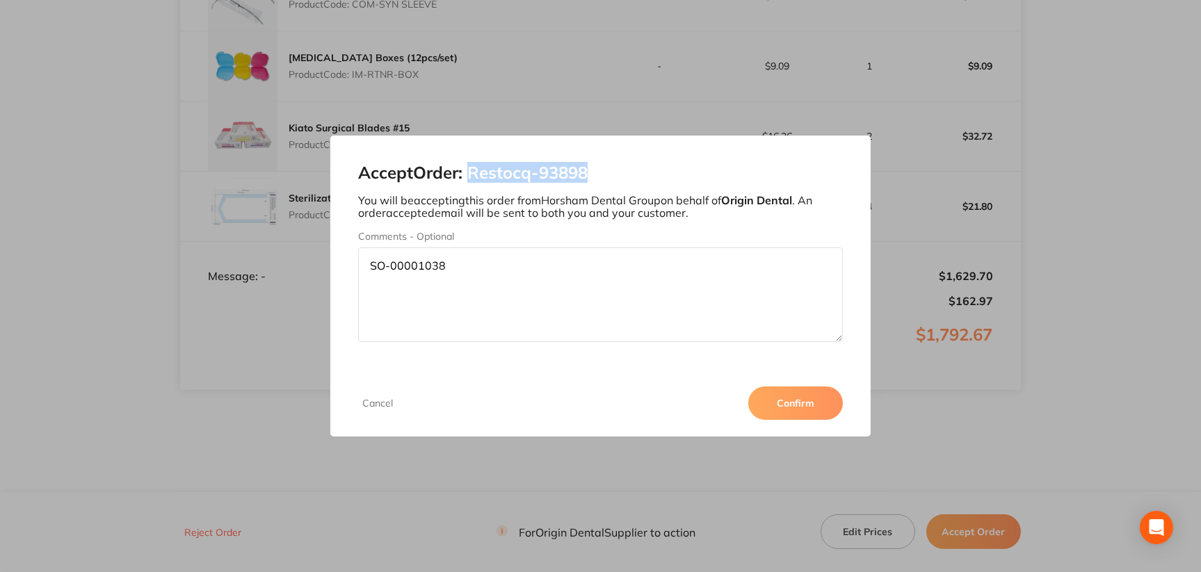
click at [810, 403] on button "Confirm" at bounding box center [795, 403] width 95 height 33
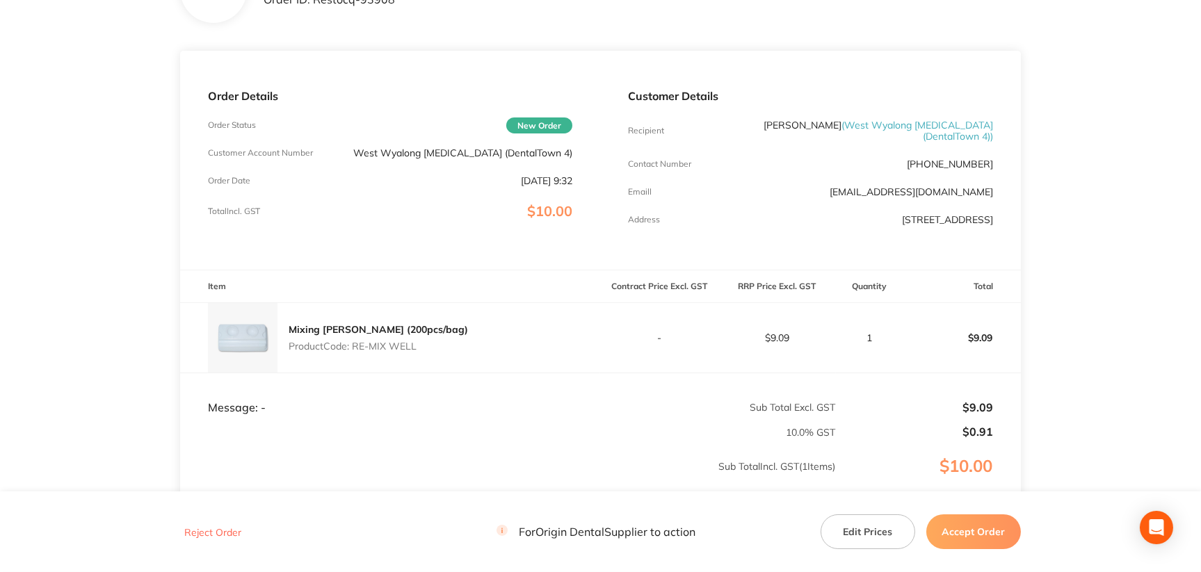
scroll to position [134, 0]
click at [974, 536] on button "Accept Order" at bounding box center [973, 532] width 95 height 35
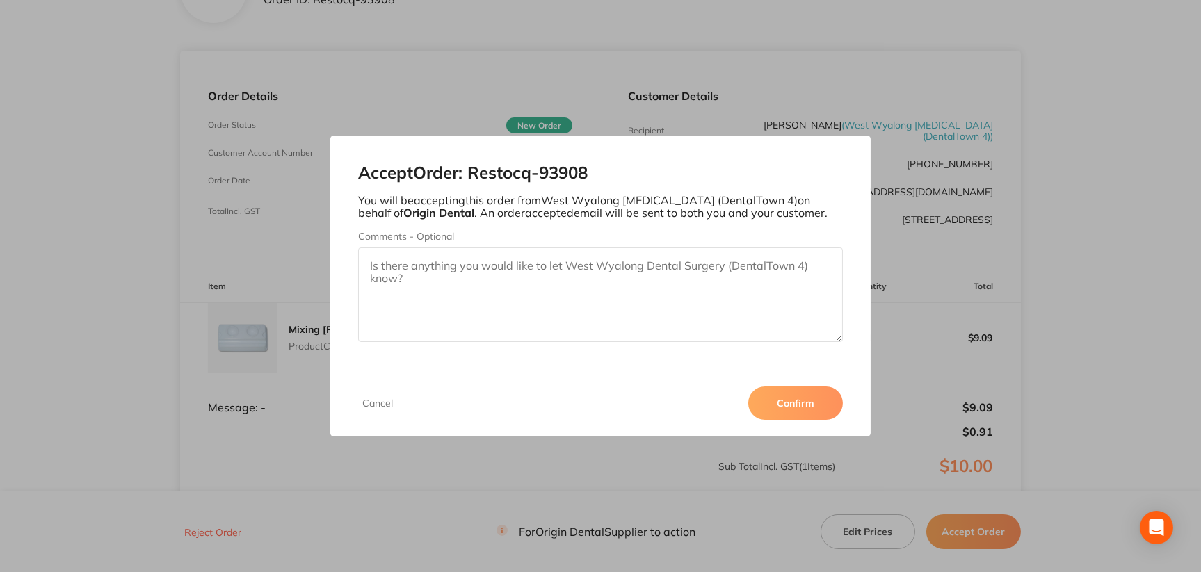
click at [528, 278] on textarea "Comments - Optional" at bounding box center [600, 295] width 485 height 95
paste textarea "SO-00001039"
type textarea "SO-00001039"
drag, startPoint x: 474, startPoint y: 173, endPoint x: 612, endPoint y: 166, distance: 138.6
click at [612, 166] on h2 "Accept Order: Restocq- 93908" at bounding box center [600, 172] width 485 height 19
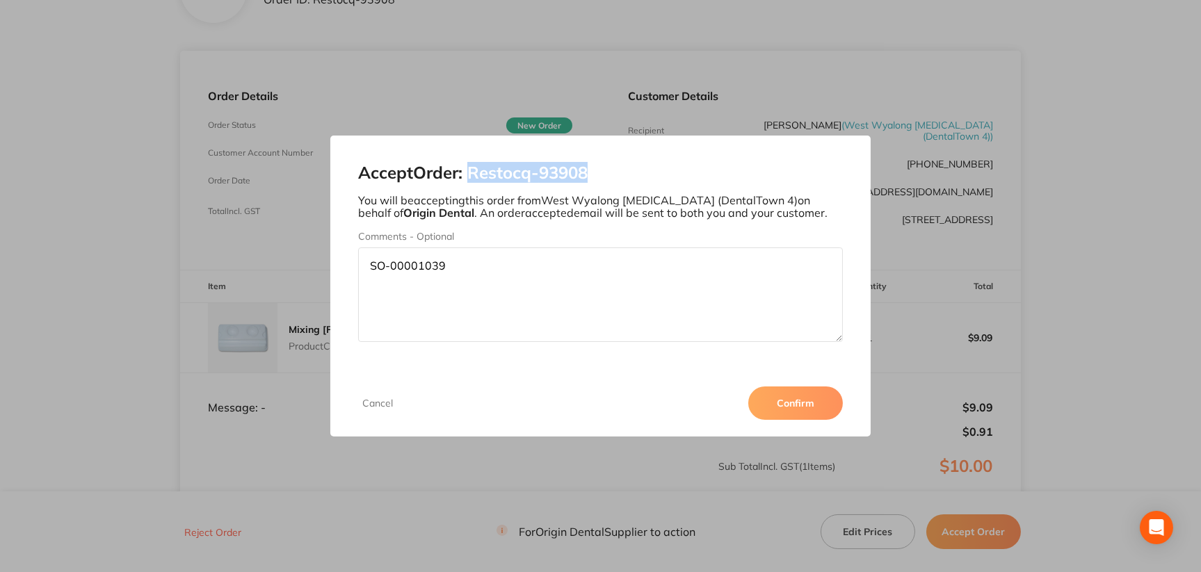
copy h2 "Restocq- 93908"
click at [787, 410] on button "Confirm" at bounding box center [795, 403] width 95 height 33
